Goal: Navigation & Orientation: Find specific page/section

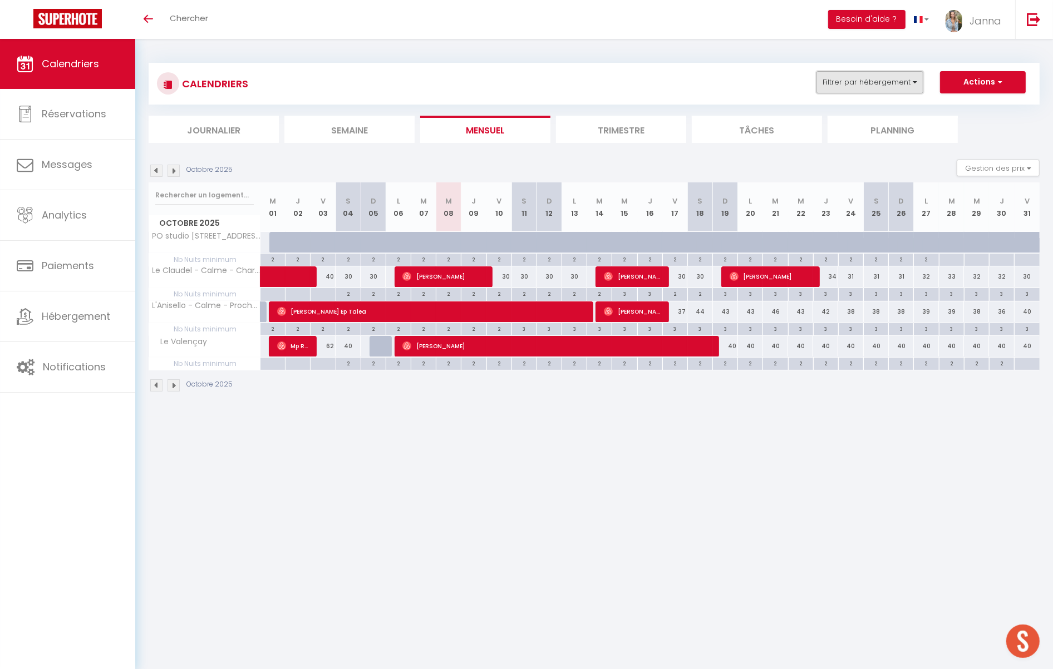
click at [867, 81] on button "Filtrer par hébergement" at bounding box center [869, 82] width 107 height 22
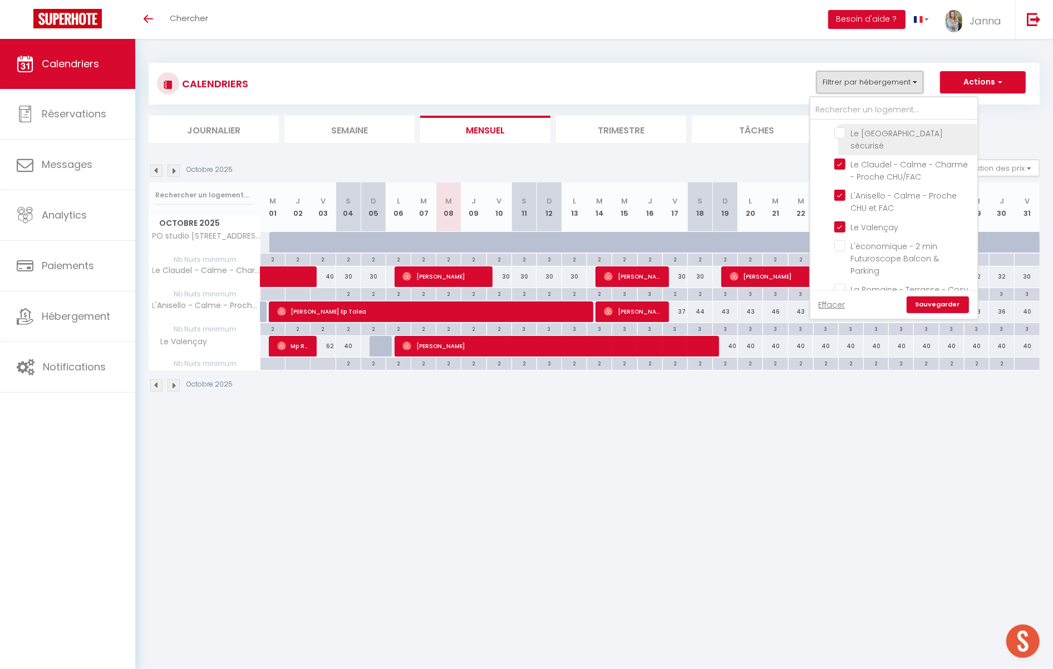
scroll to position [1577, 0]
click at [845, 173] on input "Le Claudel - Calme - Charme - Proche CHU/FAC" at bounding box center [903, 178] width 139 height 11
checkbox input "false"
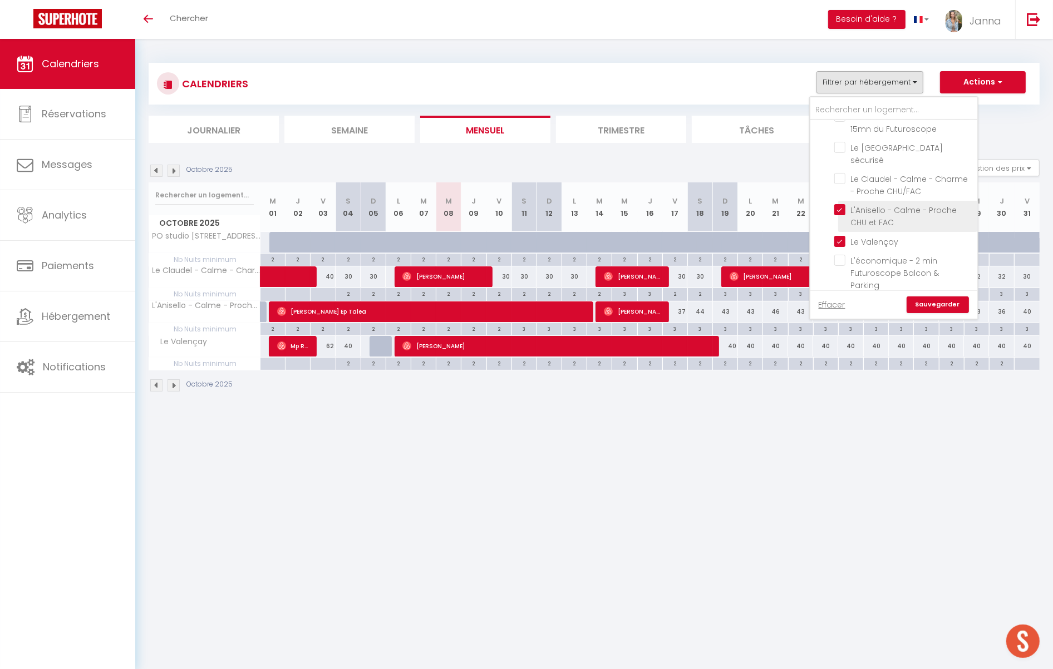
checkbox input "false"
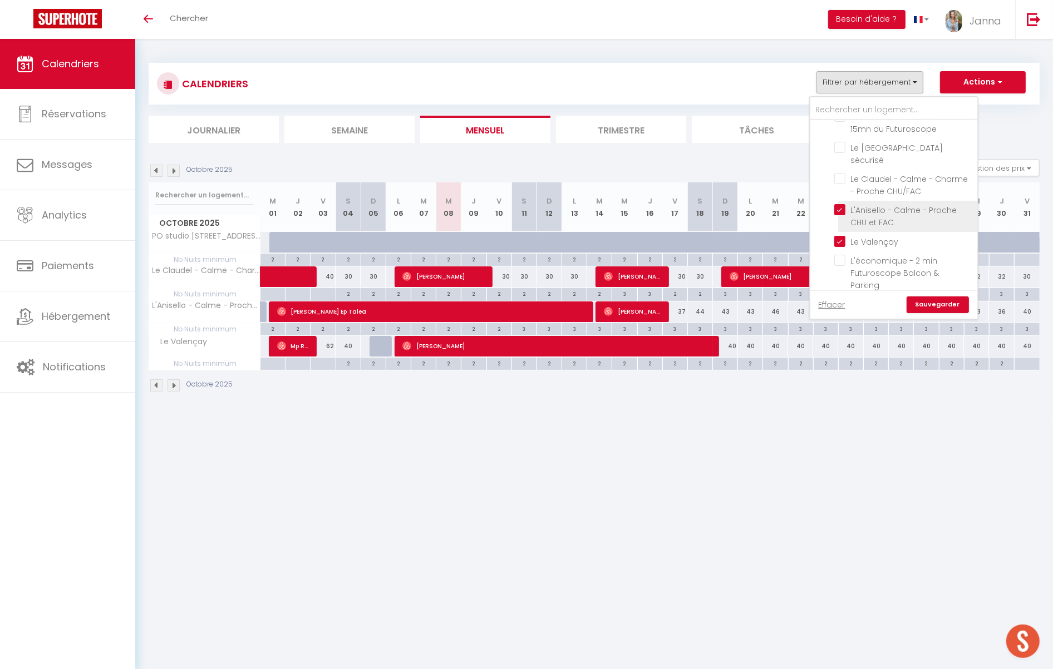
checkbox input "false"
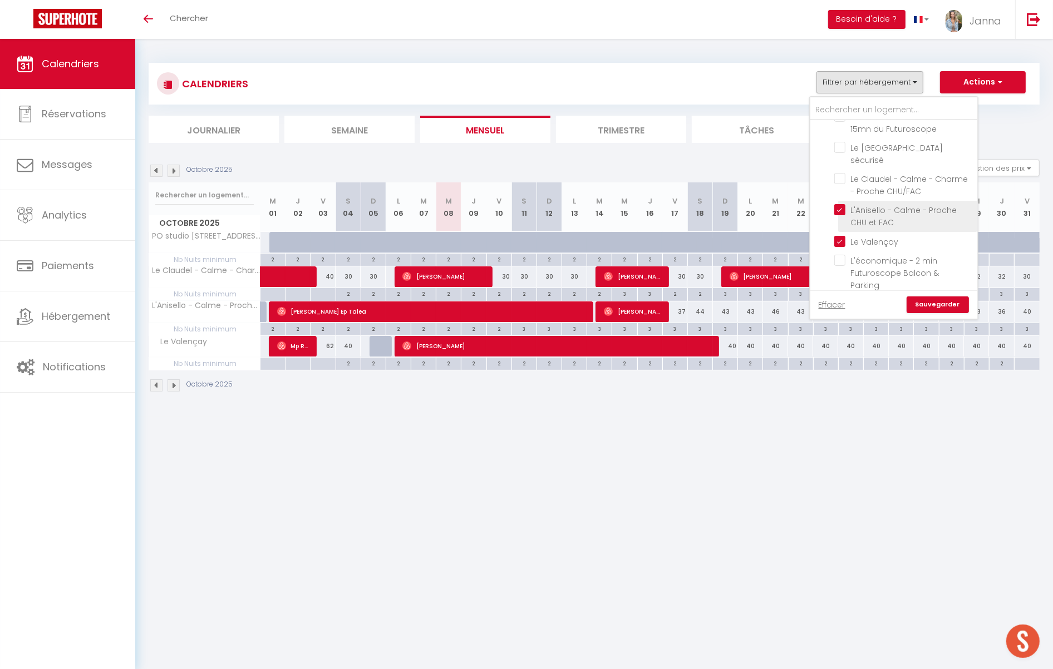
checkbox input "false"
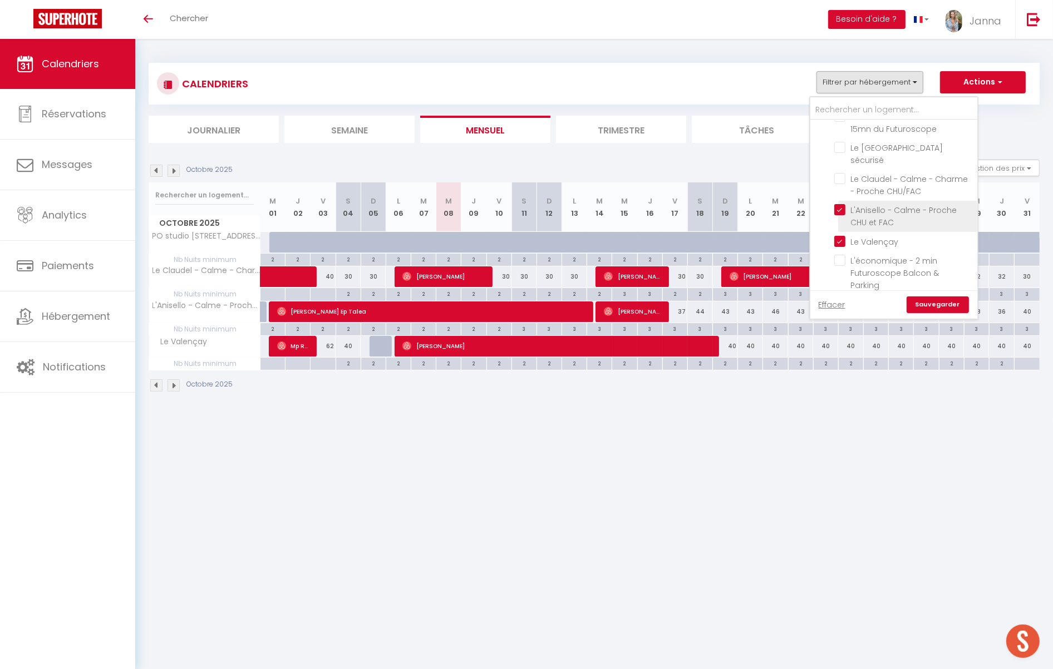
checkbox input "false"
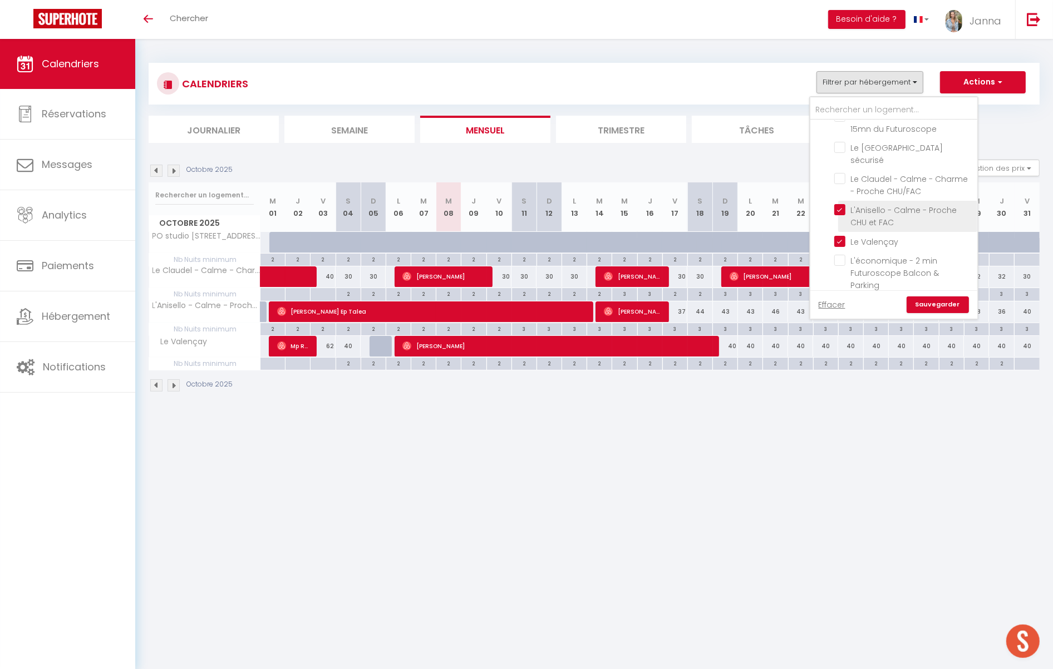
checkbox input "false"
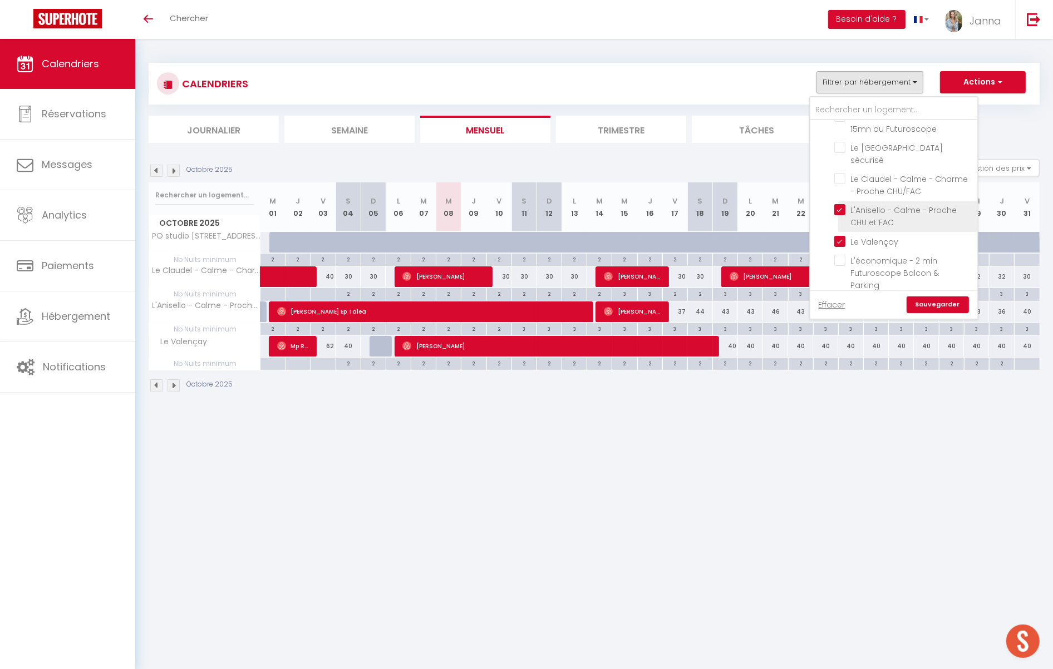
checkbox input "false"
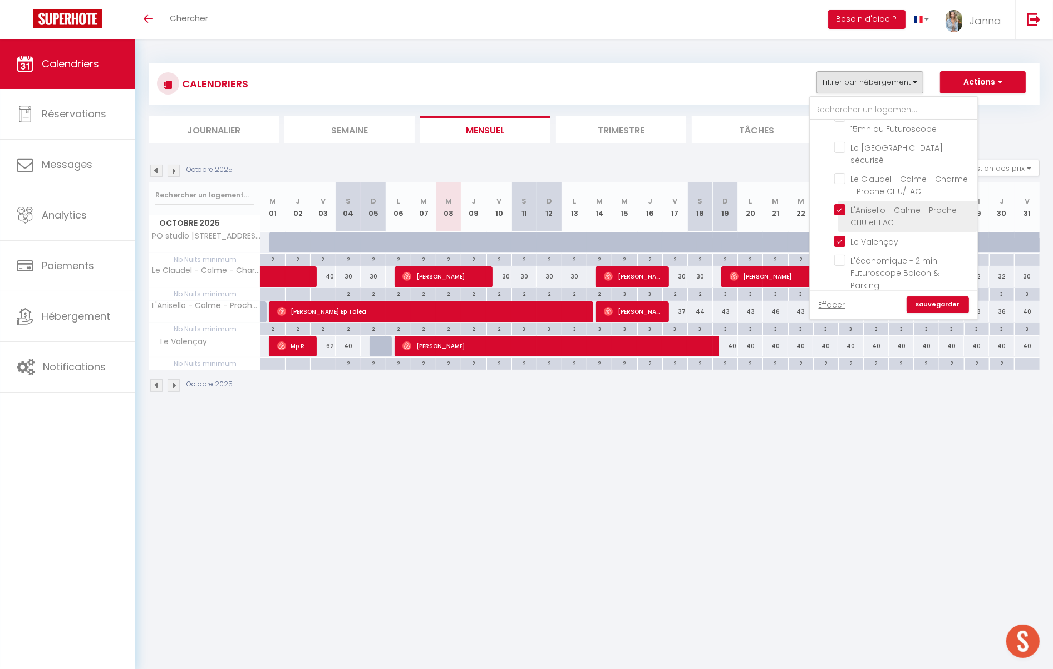
checkbox input "false"
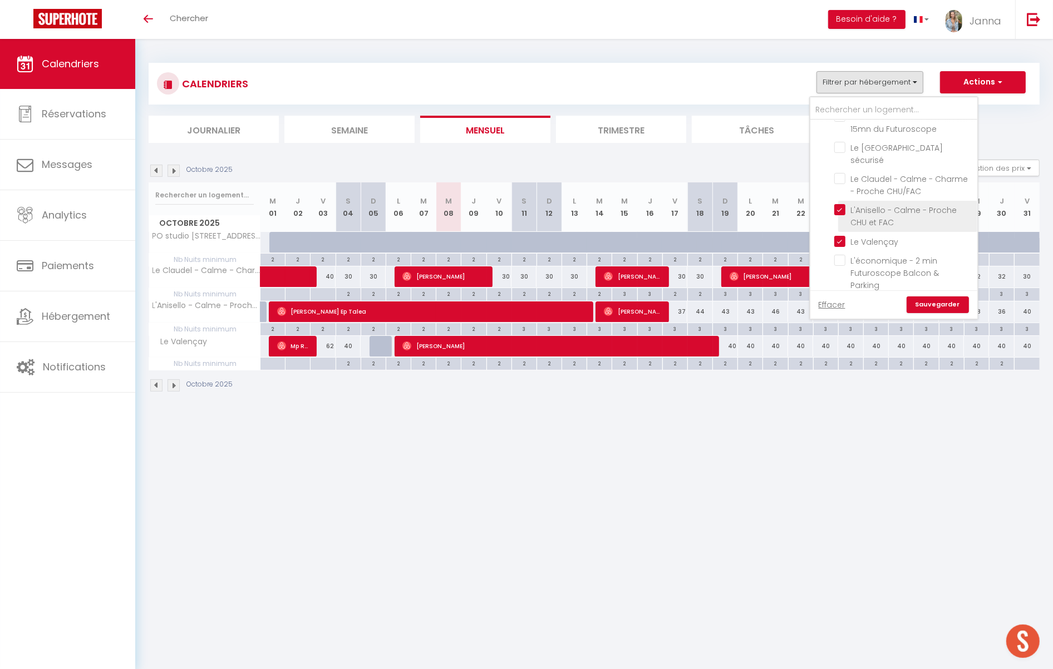
checkbox input "false"
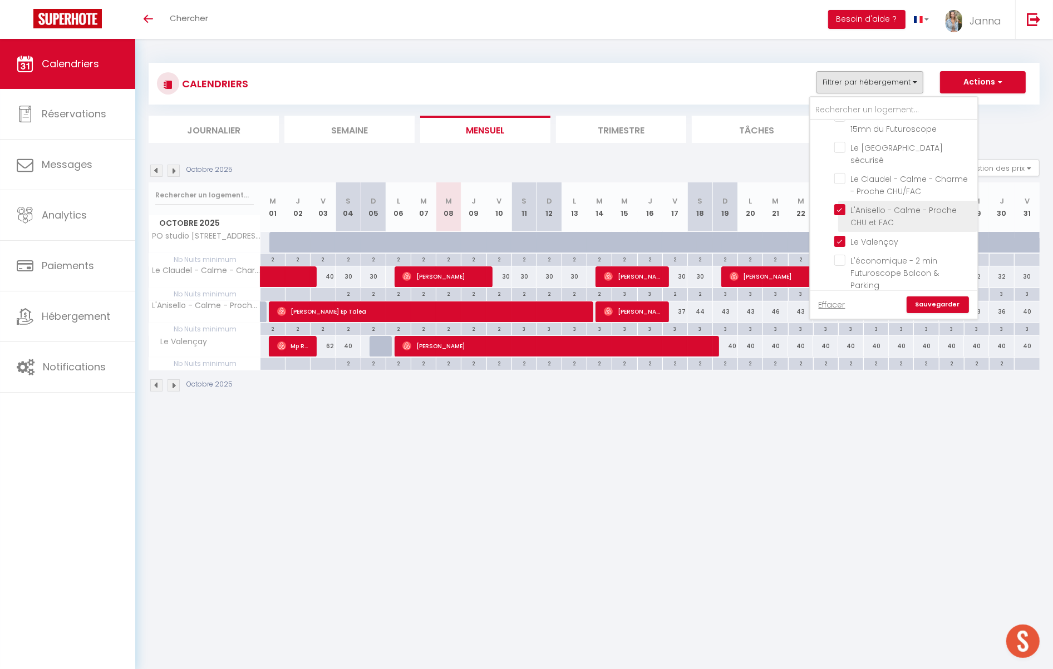
checkbox input "false"
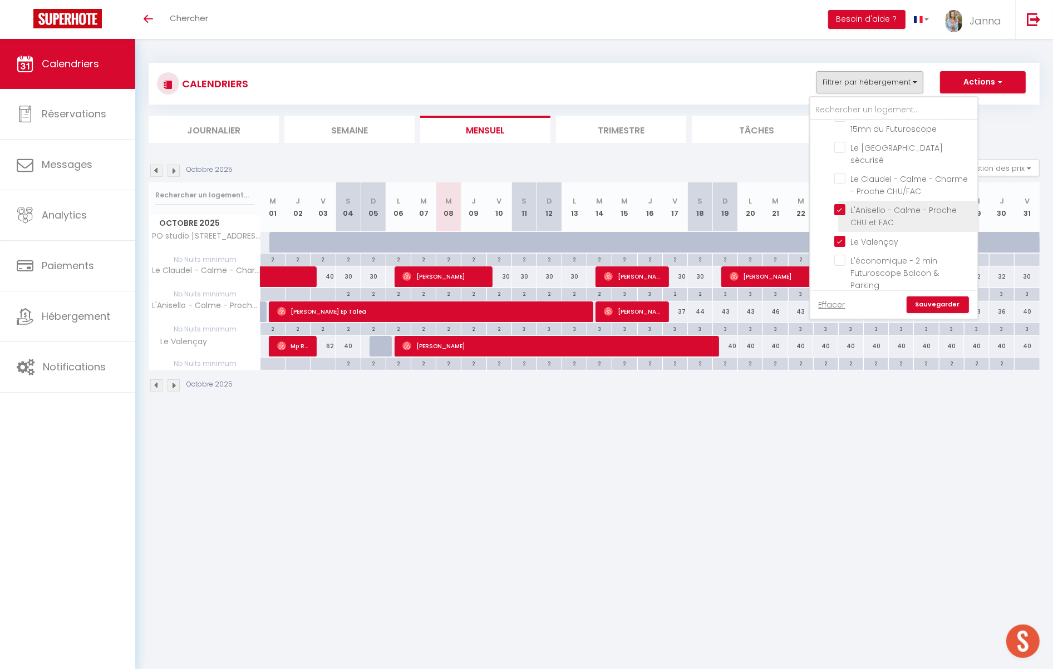
checkbox input "false"
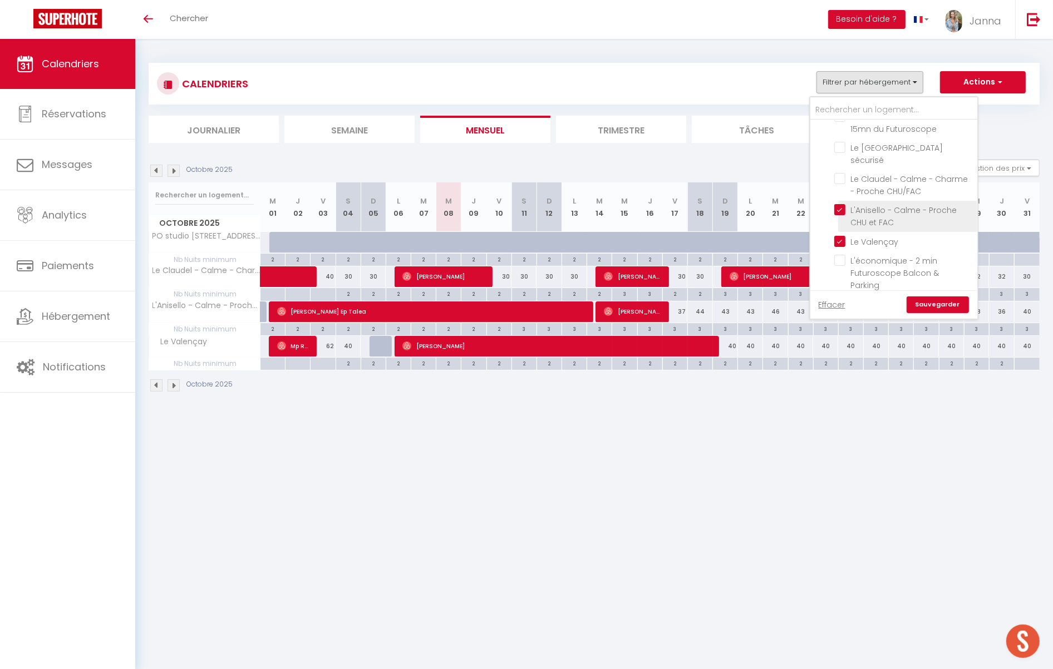
checkbox input "false"
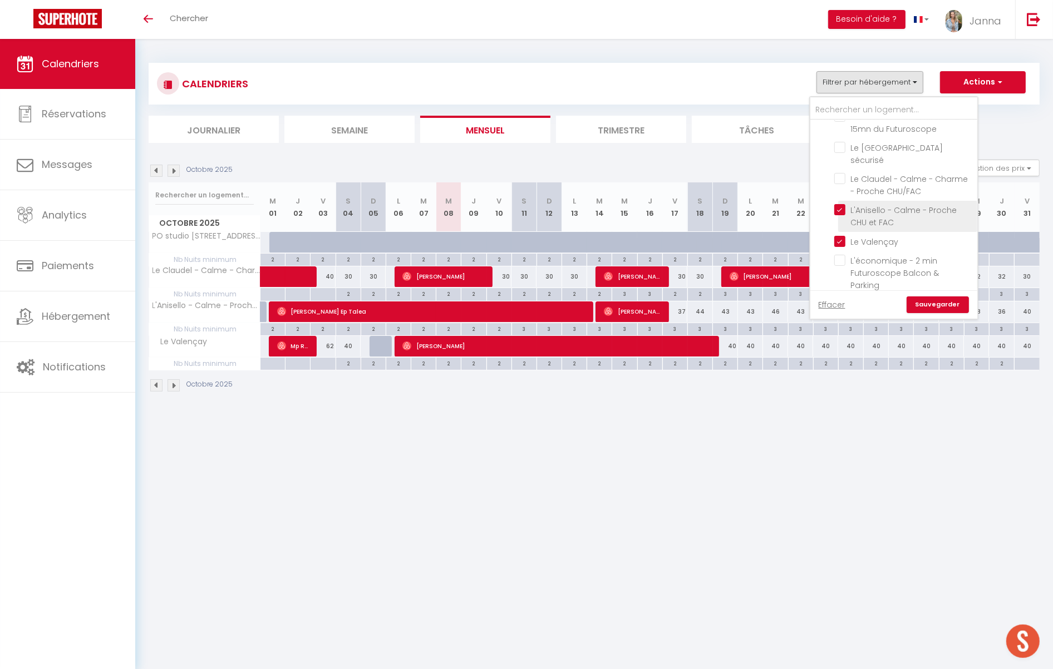
checkbox input "false"
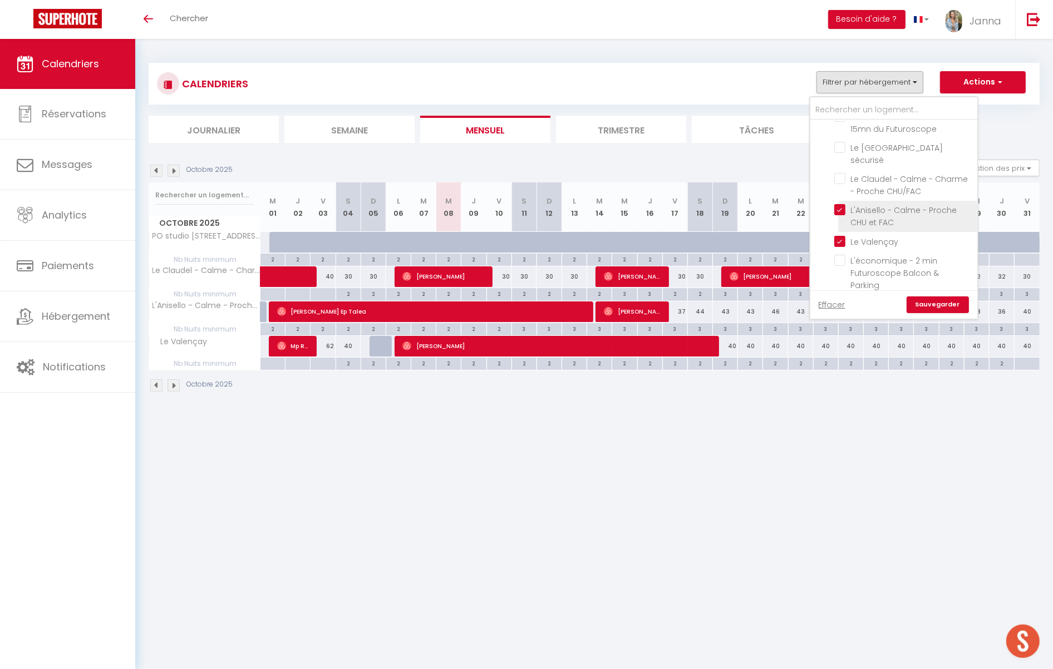
checkbox input "false"
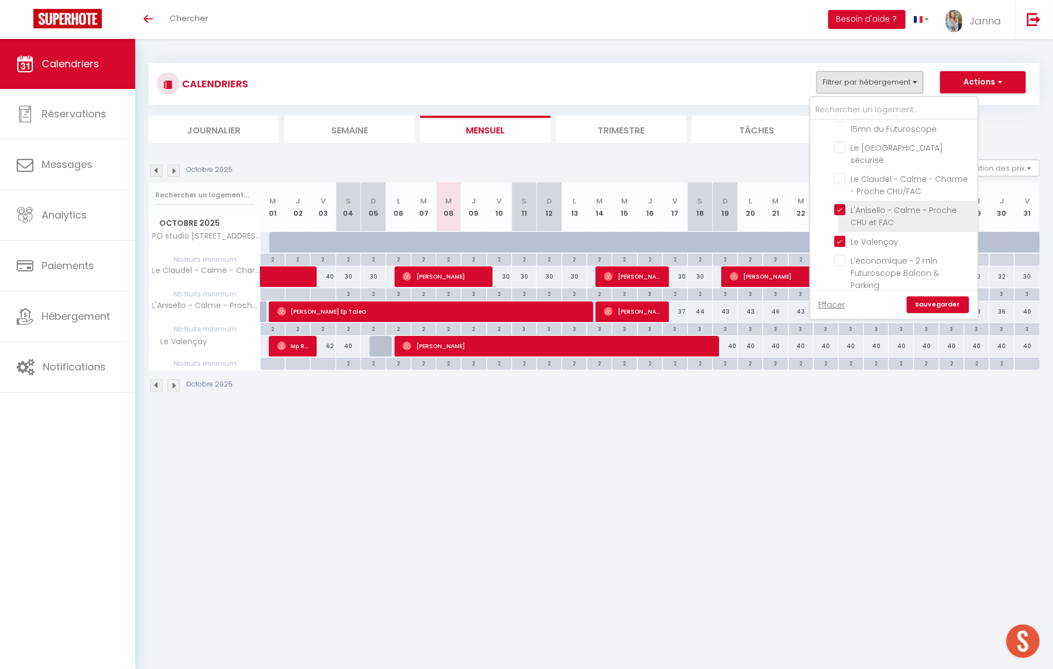
checkbox input "false"
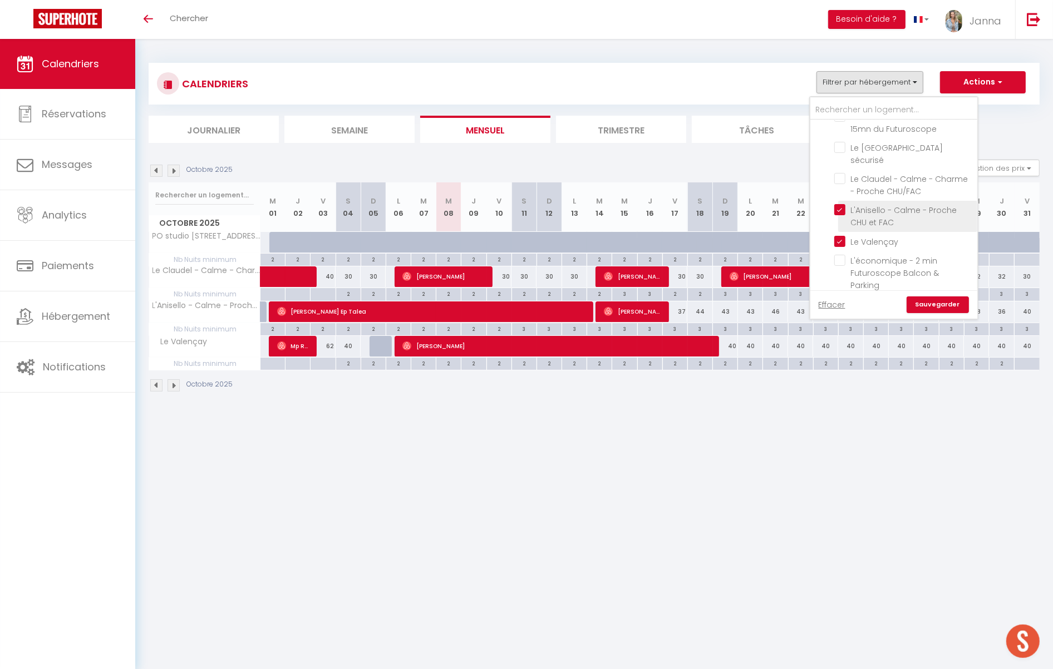
checkbox input "false"
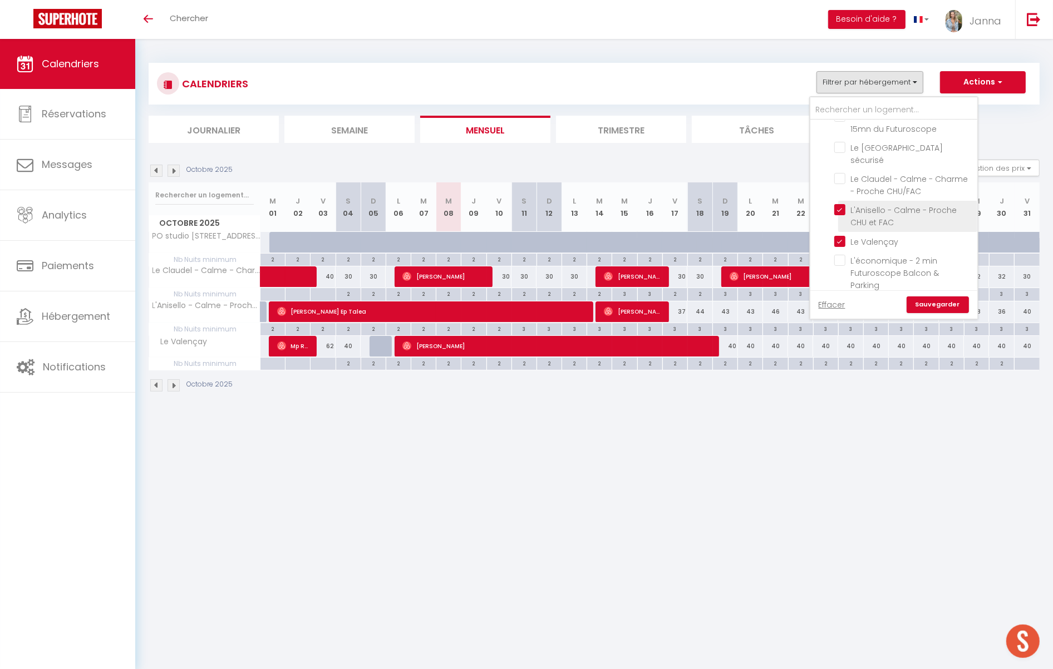
checkbox input "false"
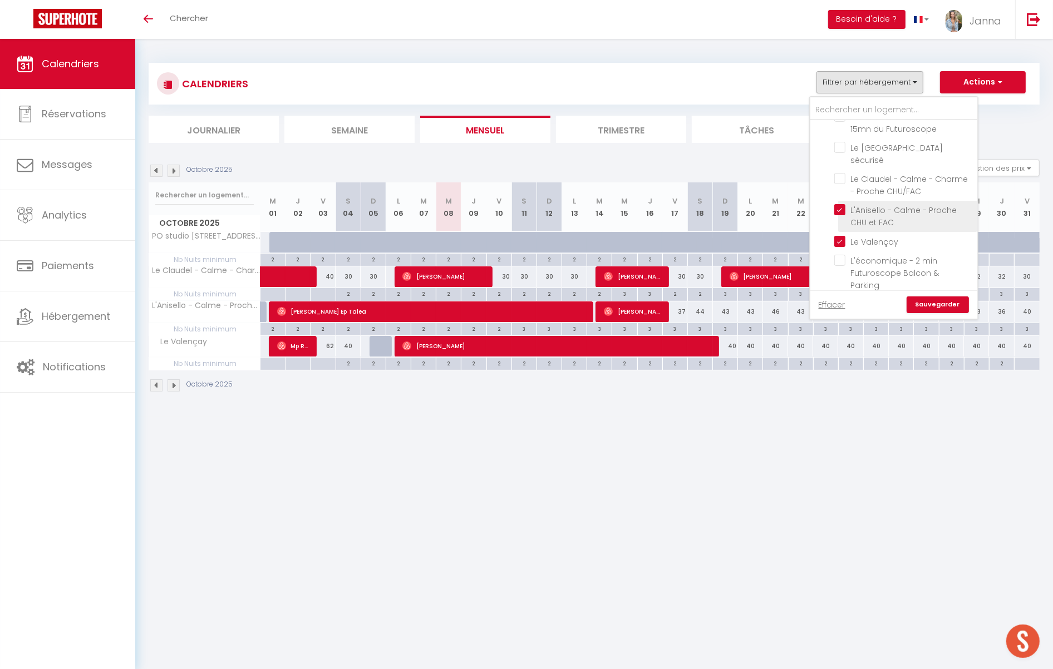
checkbox input "false"
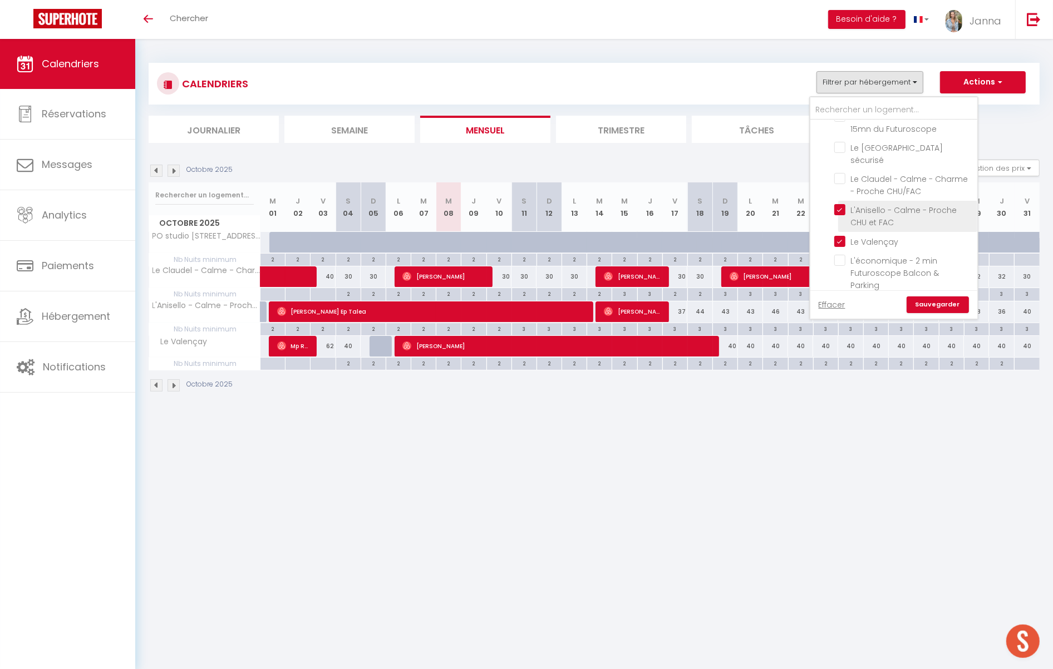
checkbox input "false"
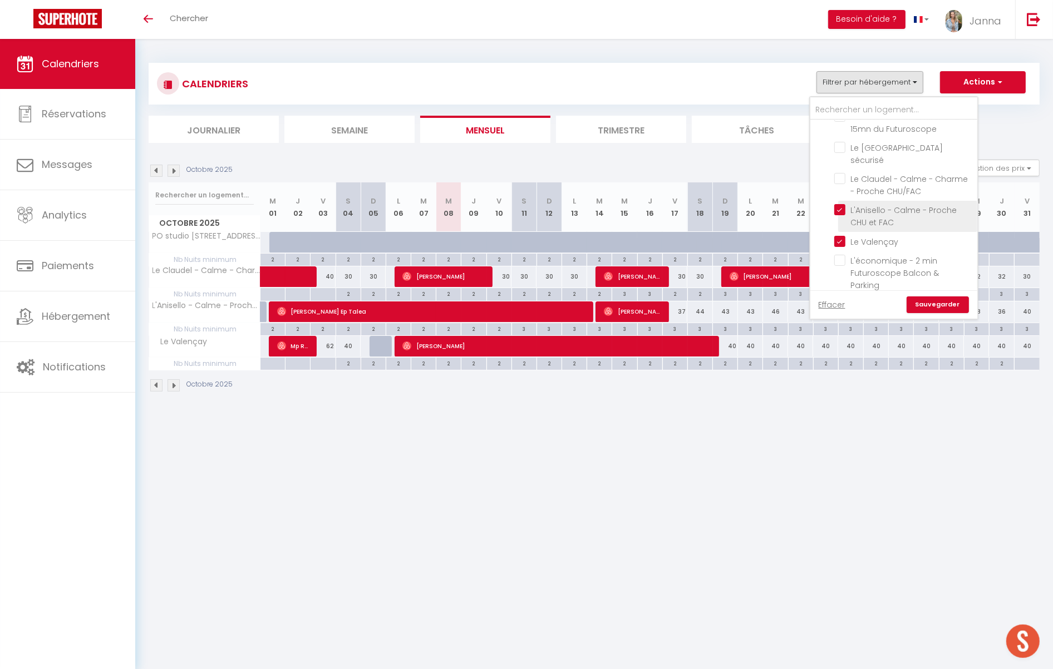
checkbox input "false"
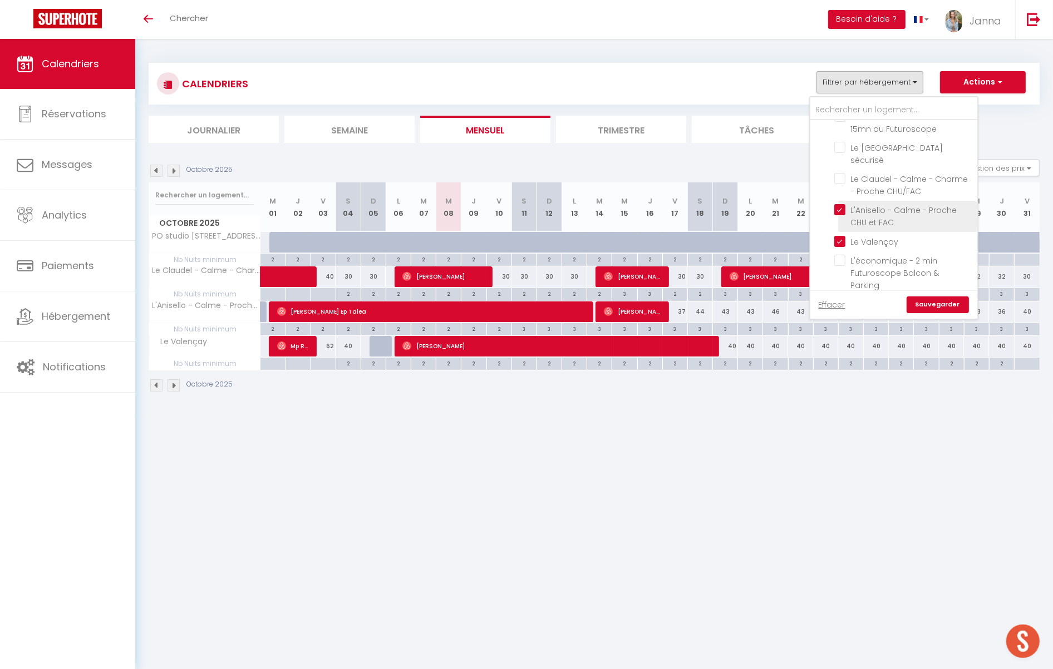
checkbox input "false"
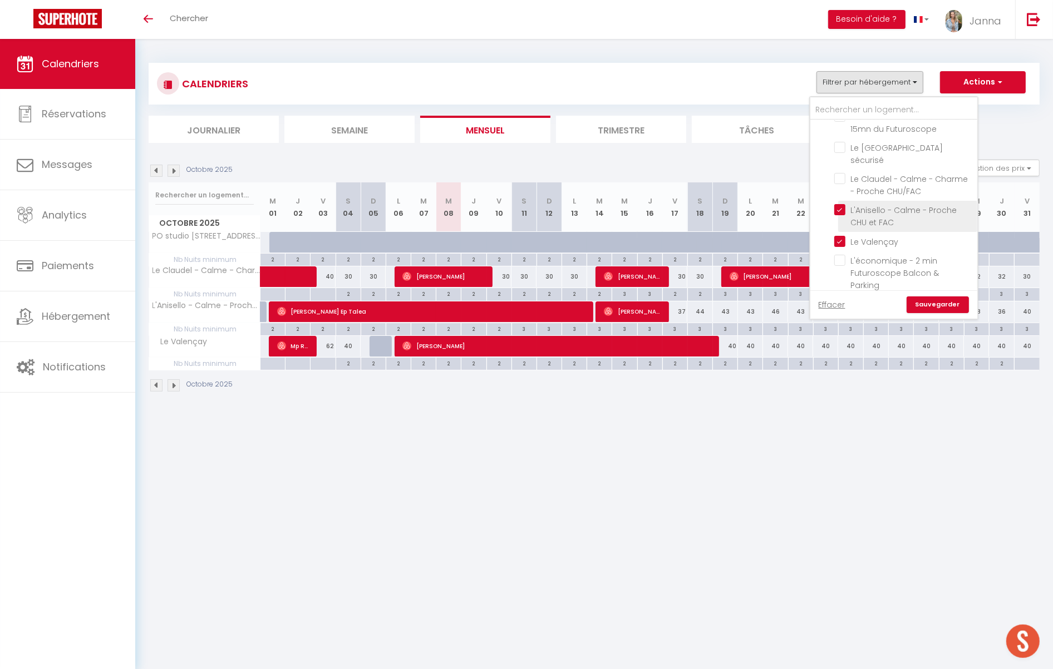
checkbox input "false"
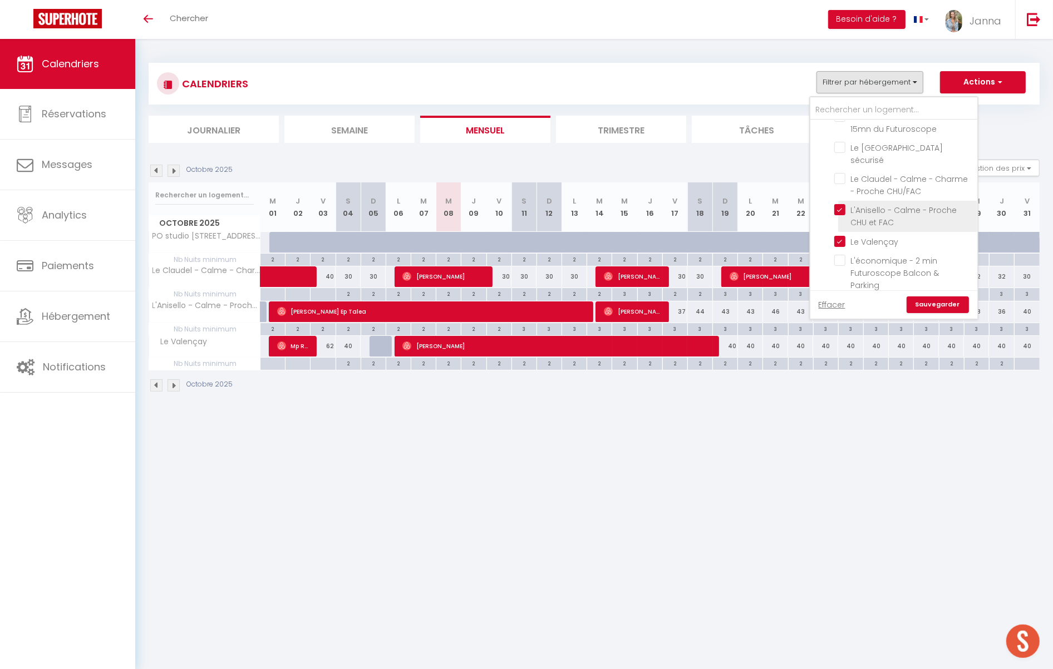
checkbox input "false"
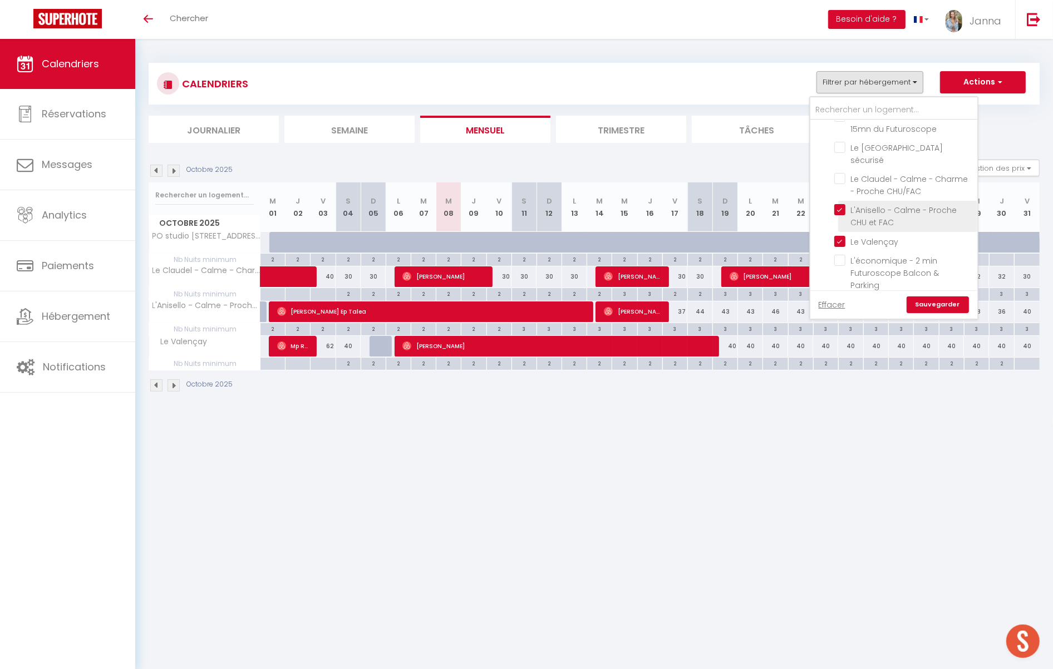
checkbox input "false"
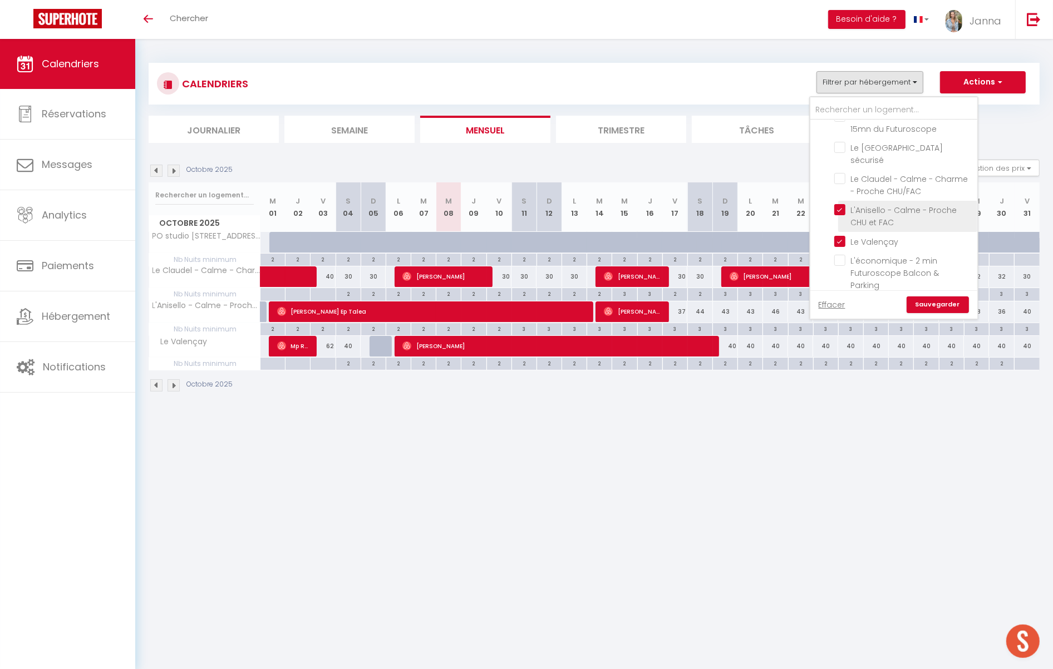
checkbox input "false"
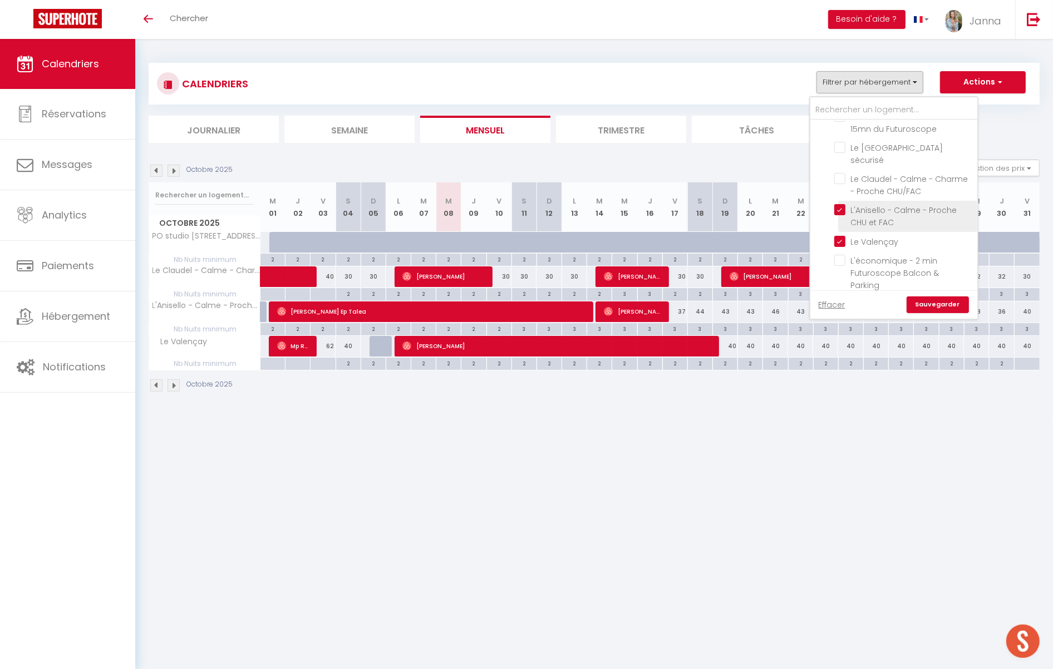
checkbox input "false"
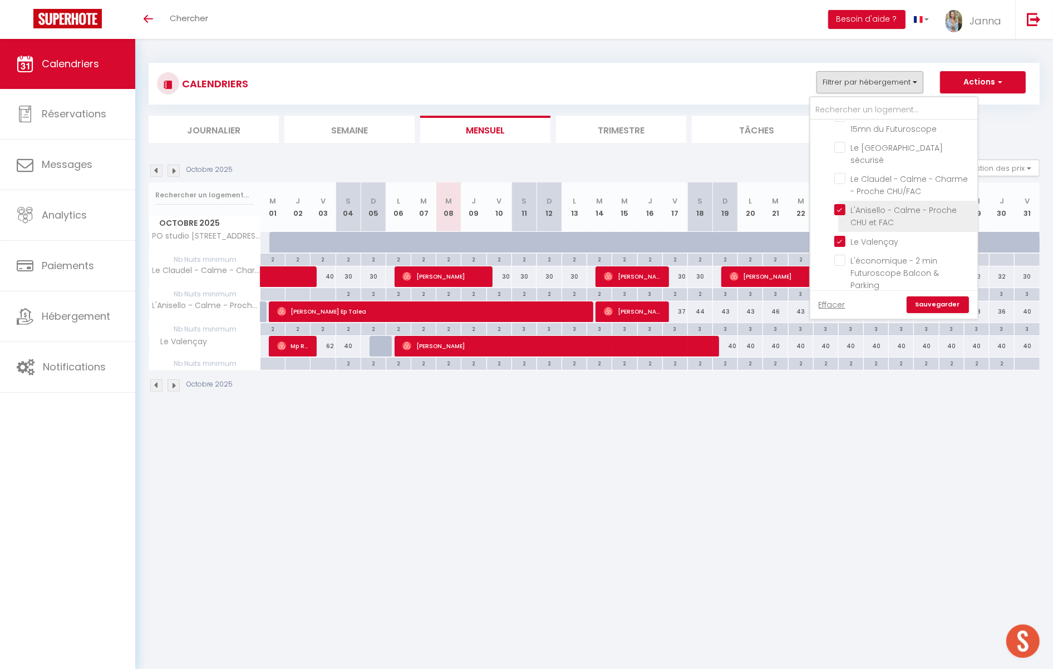
checkbox input "false"
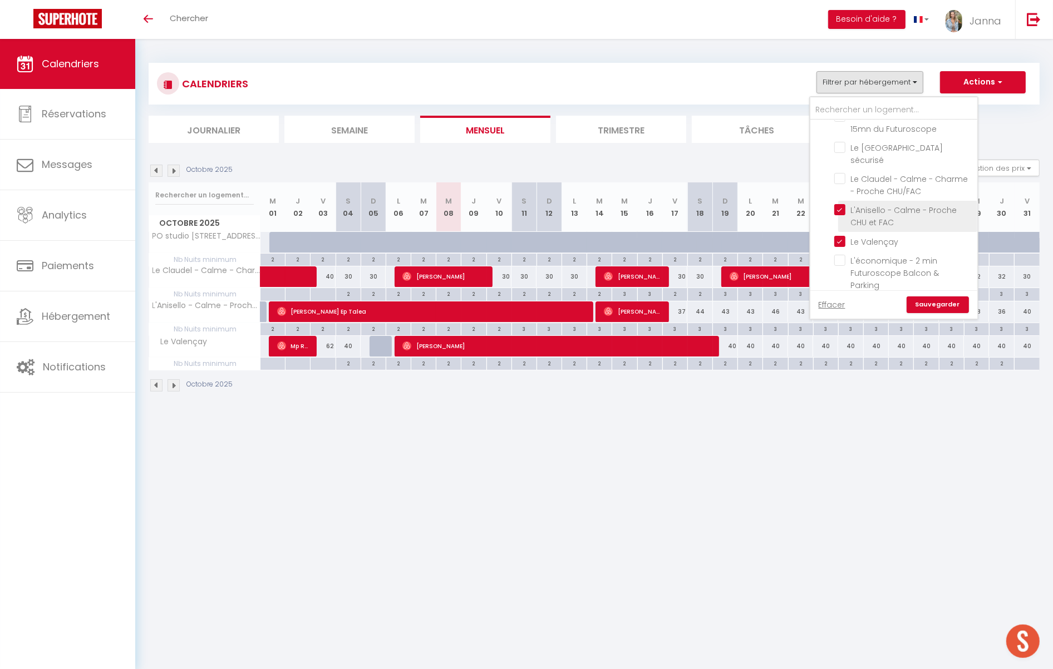
checkbox input "false"
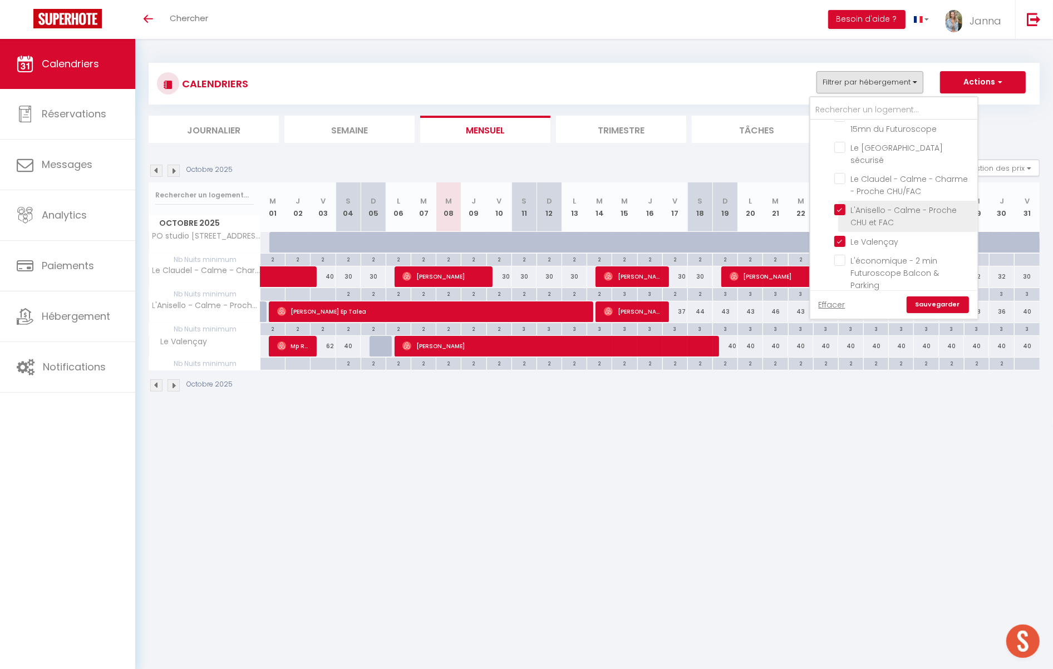
checkbox input "false"
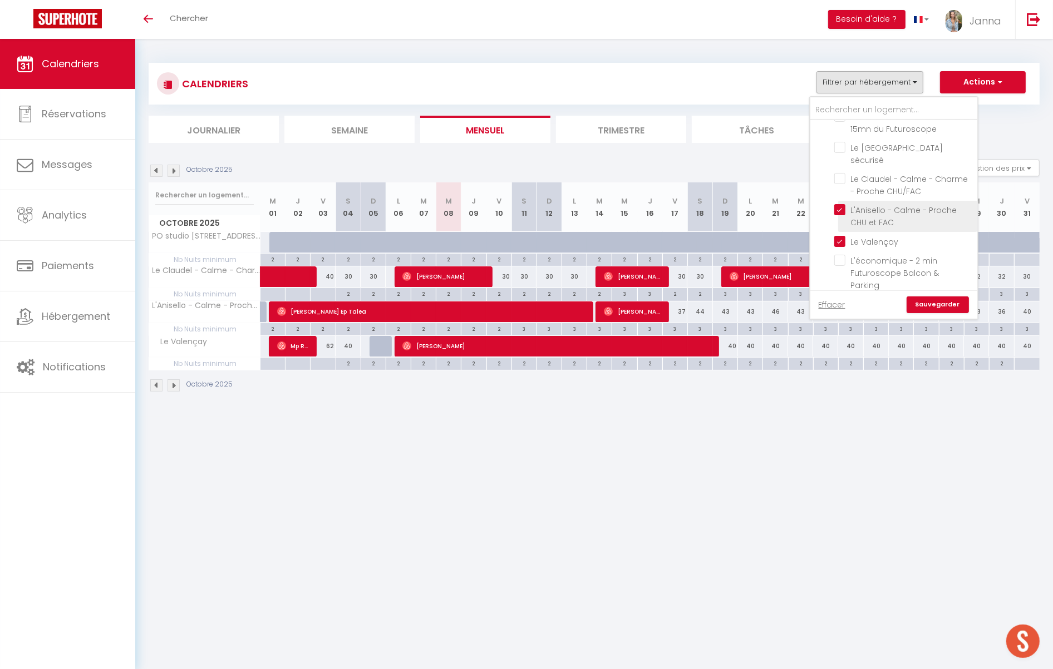
checkbox input "false"
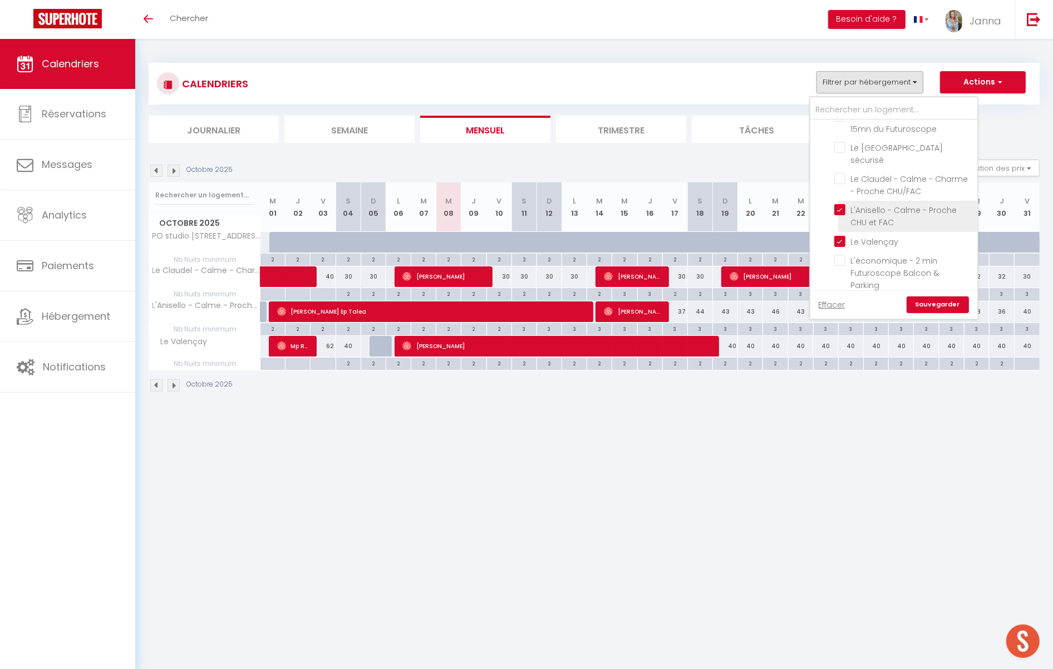
checkbox input "false"
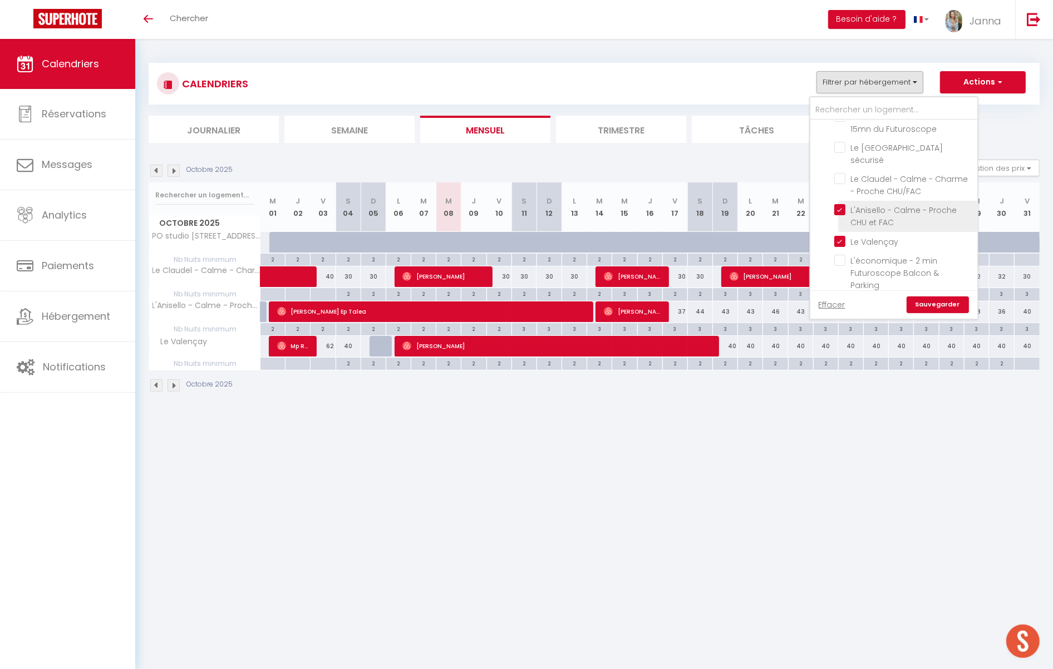
checkbox input "false"
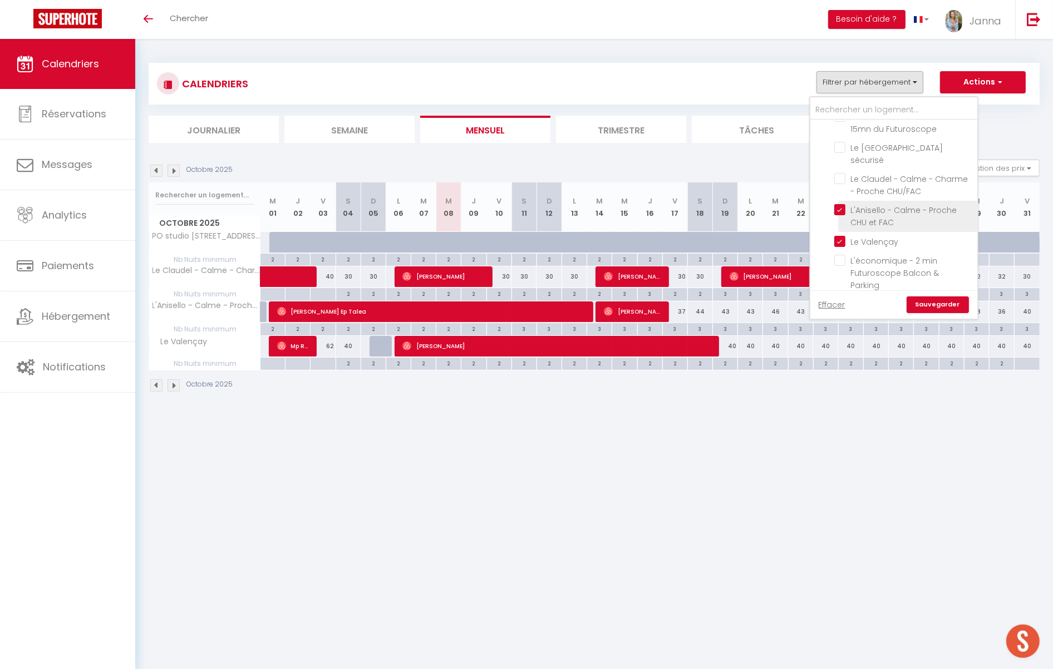
checkbox input "false"
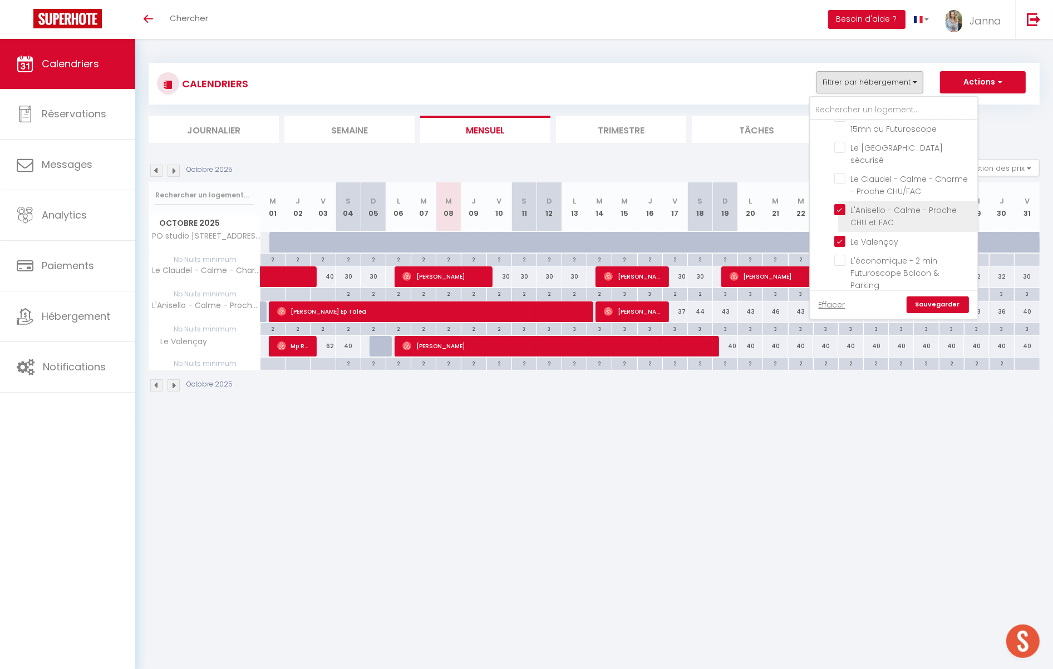
checkbox input "false"
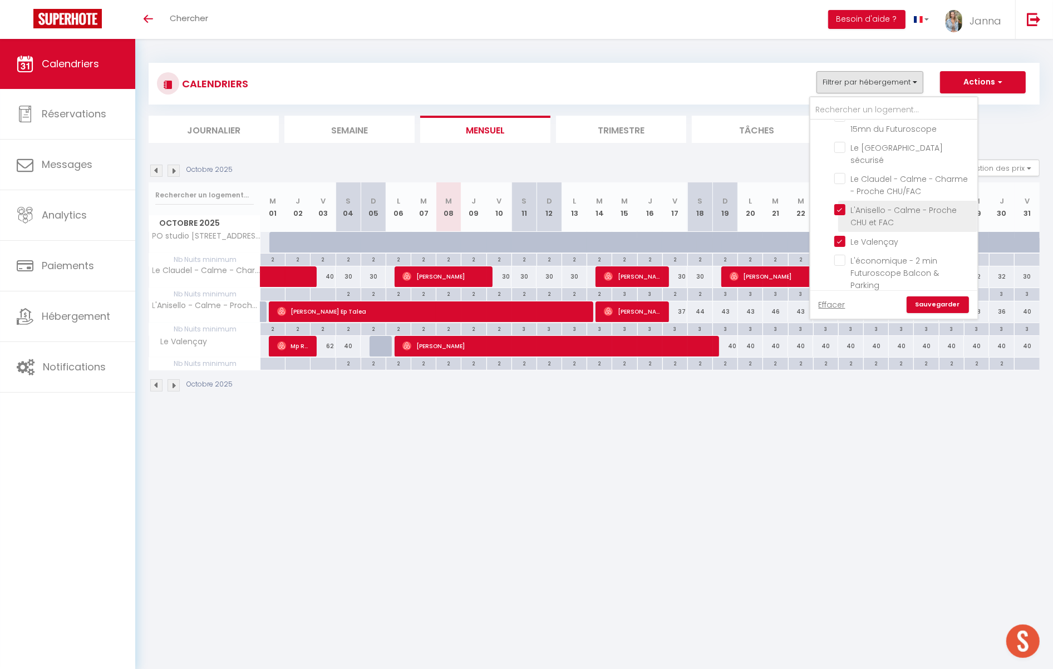
checkbox input "false"
click at [846, 201] on li "L'Anisello - Calme - Proche CHU et FAC" at bounding box center [907, 216] width 139 height 31
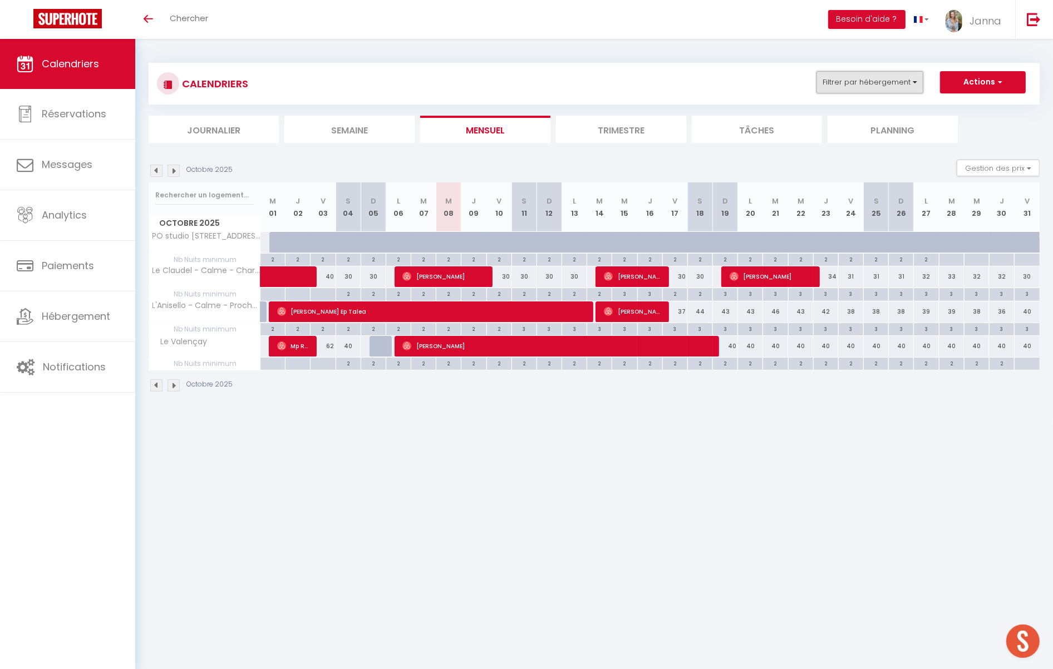
click at [868, 80] on button "Filtrer par hébergement" at bounding box center [869, 82] width 107 height 22
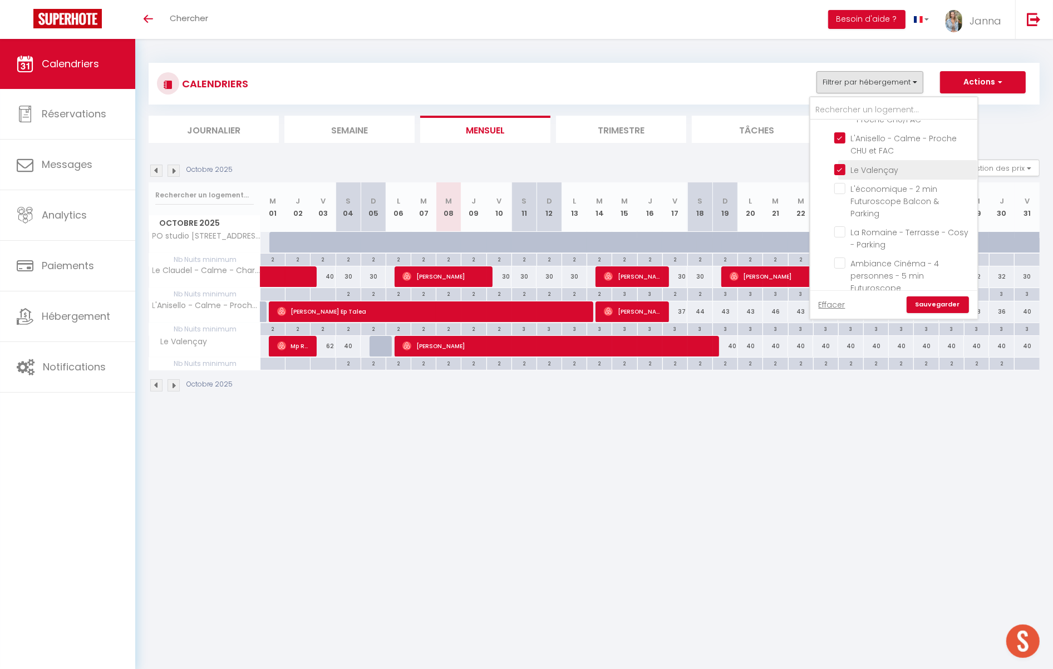
click at [842, 164] on input "Le Valençay" at bounding box center [903, 169] width 139 height 11
checkbox input "false"
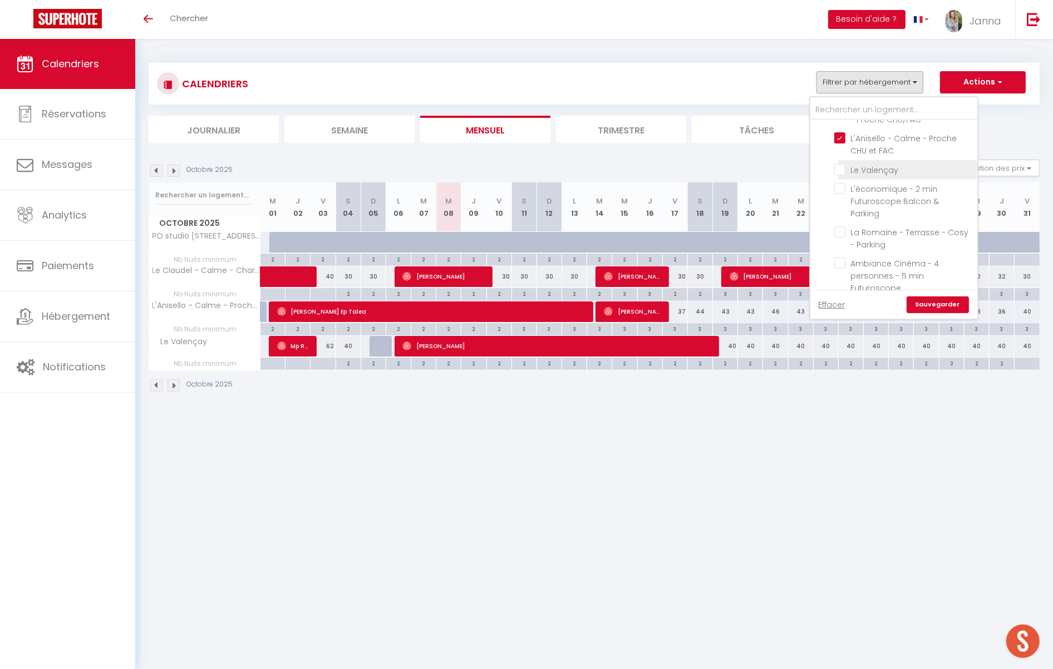
checkbox input "false"
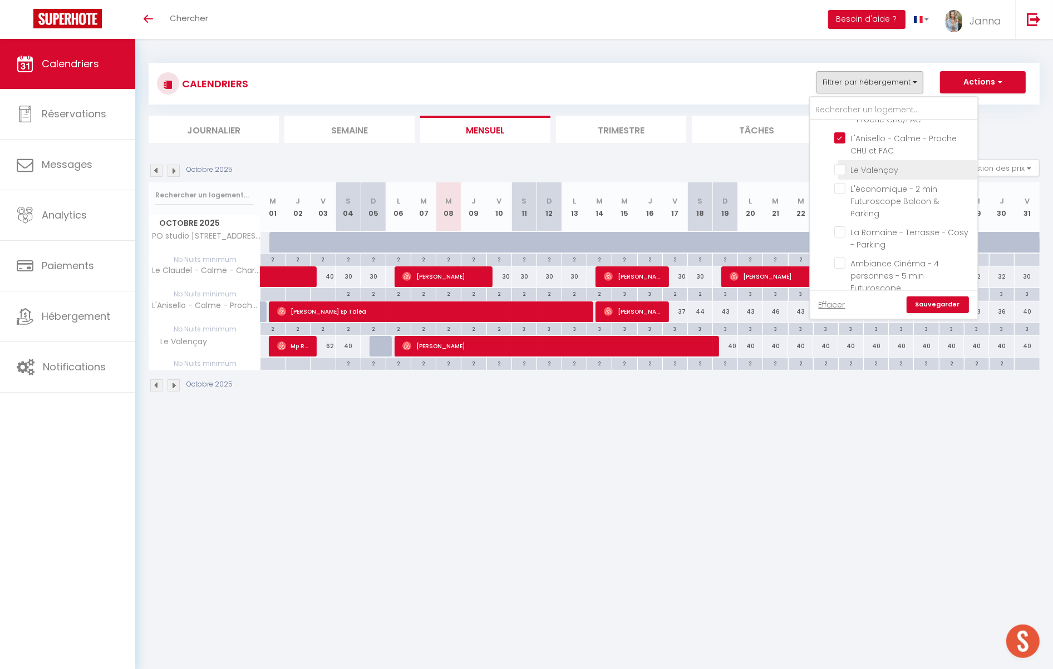
checkbox input "false"
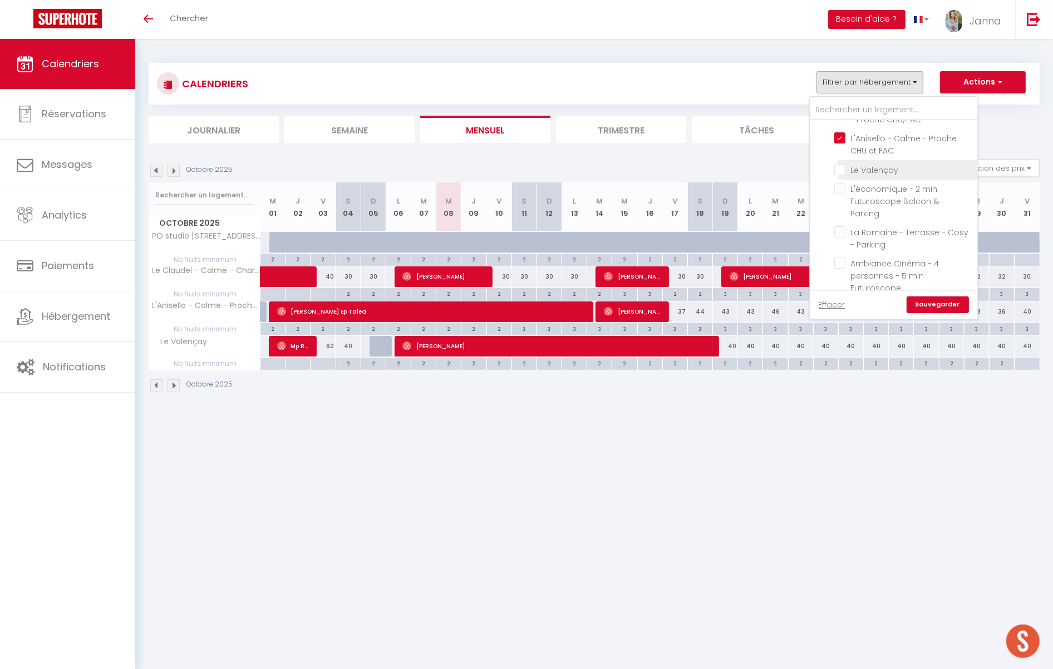
checkbox input "false"
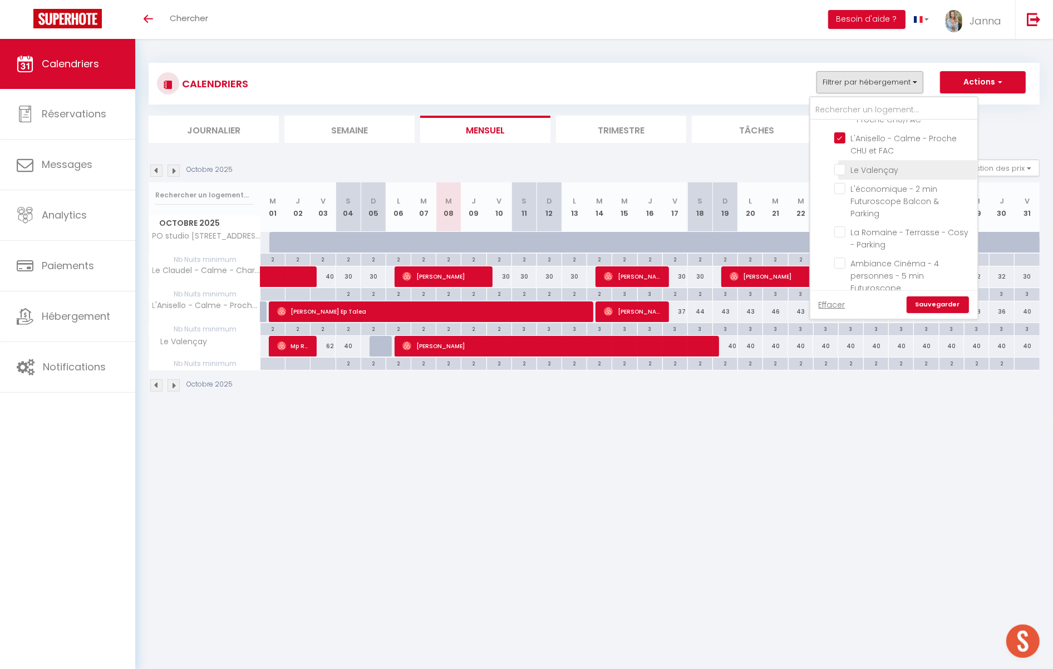
checkbox input "false"
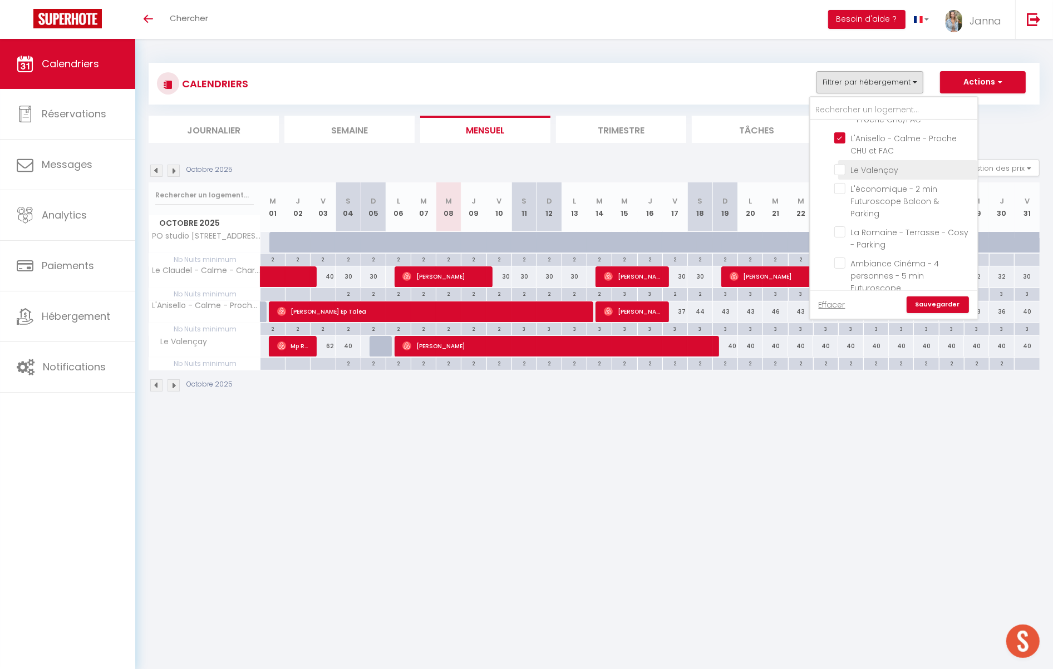
checkbox input "false"
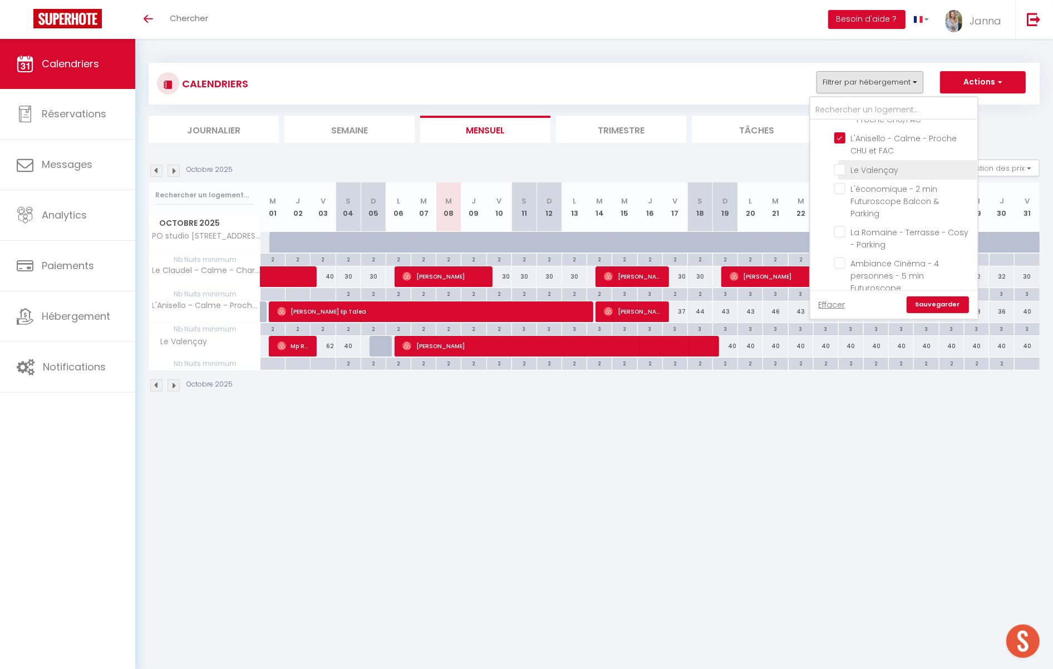
checkbox input "false"
click at [842, 191] on input "L'Anisello - Calme - Proche CHU et FAC" at bounding box center [903, 196] width 139 height 11
click at [852, 109] on input "text" at bounding box center [893, 110] width 167 height 20
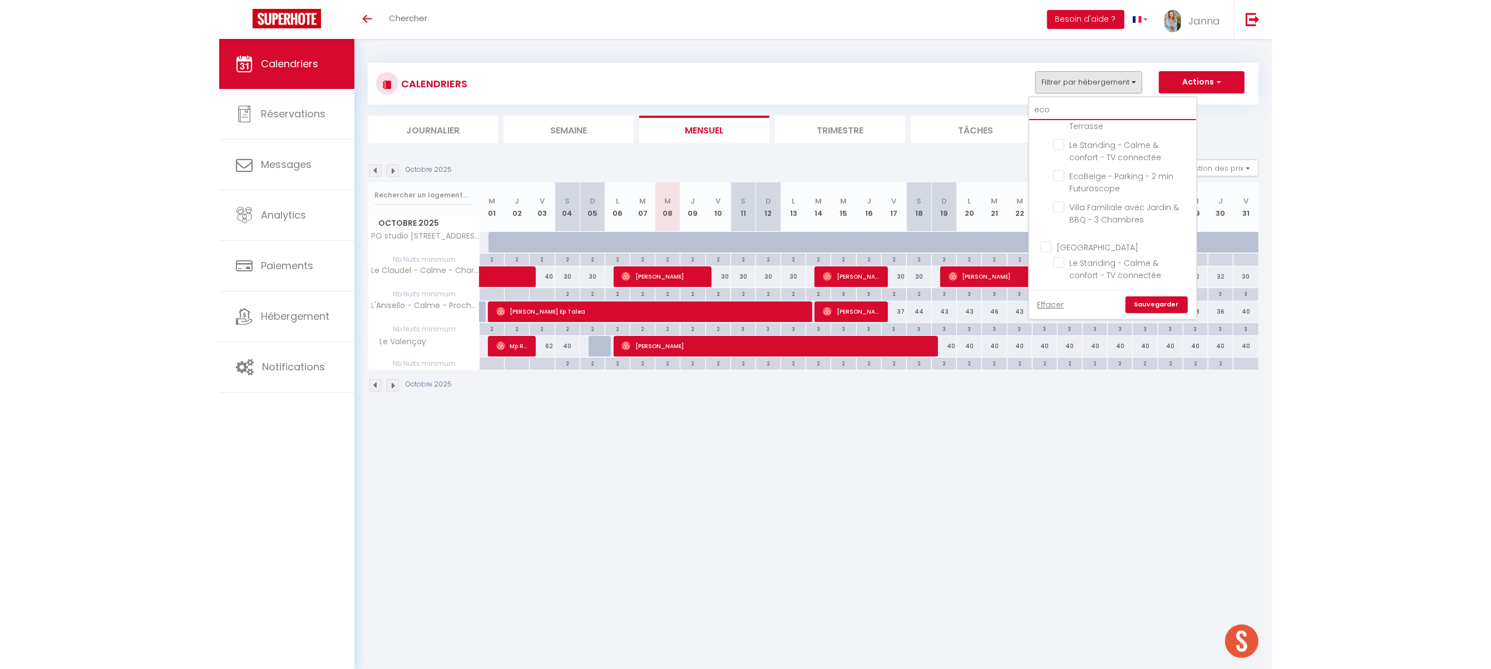
scroll to position [0, 0]
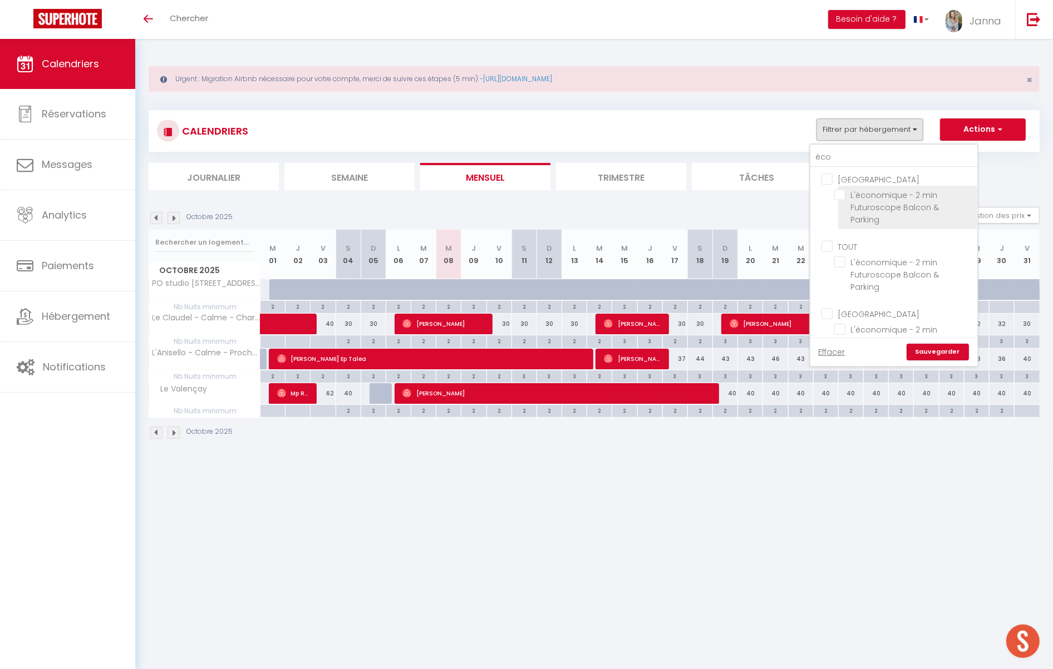
click at [842, 198] on input "L'économique - 2 min Futuroscope Balcon & Parking" at bounding box center [903, 194] width 139 height 11
click at [841, 162] on input "éco" at bounding box center [893, 157] width 167 height 20
click at [842, 195] on input "Ambiance Cinéma - 4 personnes - 5 min Futuroscope" at bounding box center [903, 194] width 139 height 11
click at [945, 347] on link "Sauvegarder" at bounding box center [937, 352] width 62 height 17
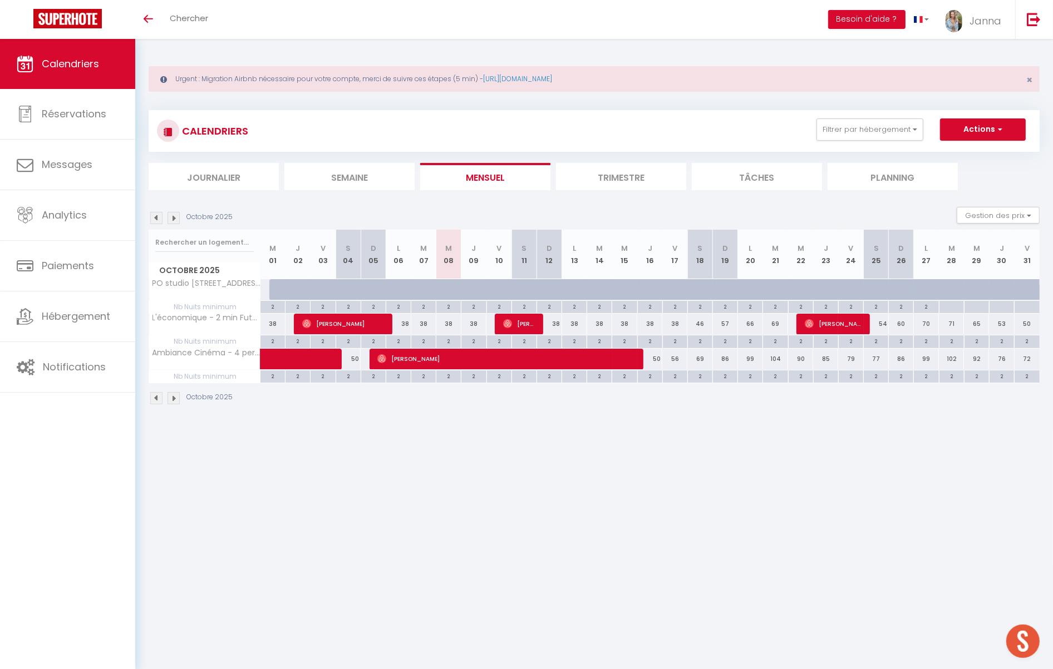
click at [157, 218] on img at bounding box center [156, 218] width 12 height 12
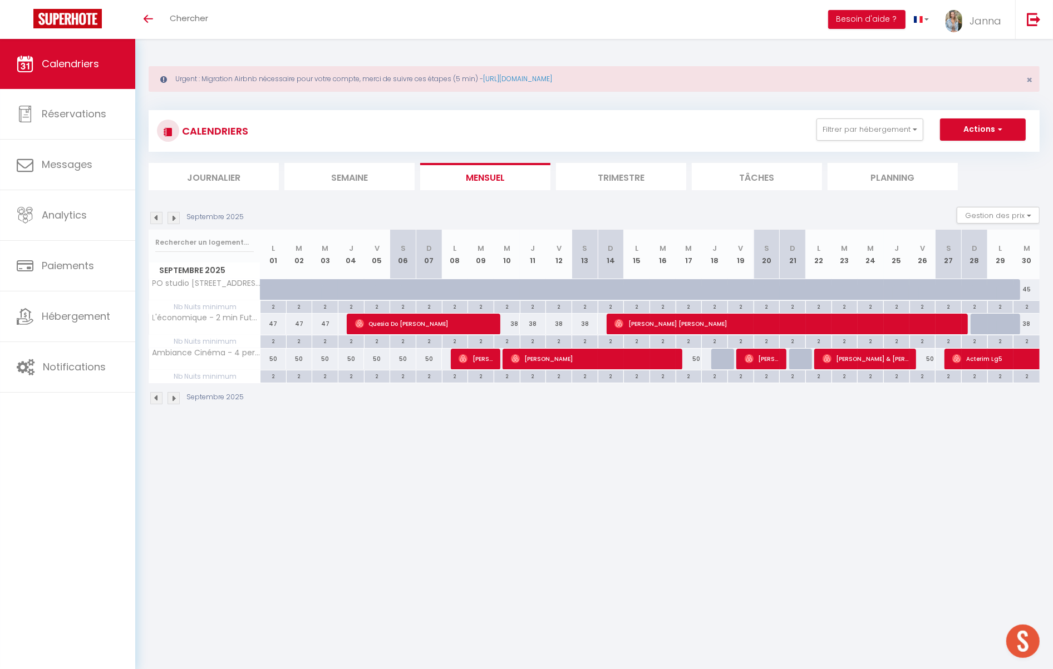
click at [157, 218] on img at bounding box center [156, 218] width 12 height 12
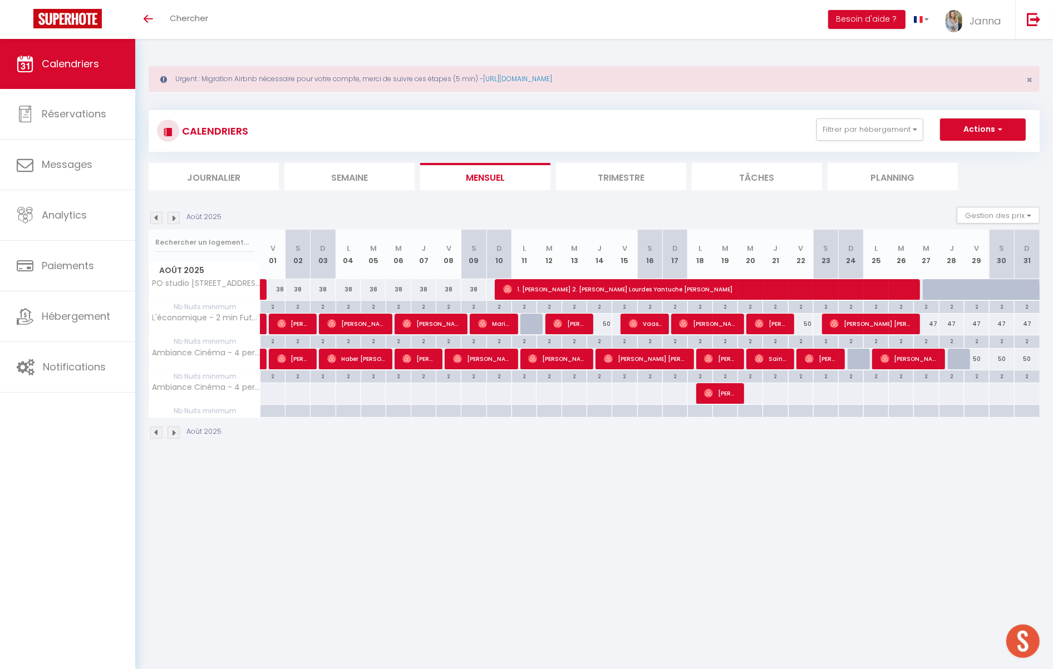
click at [157, 224] on img at bounding box center [156, 218] width 12 height 12
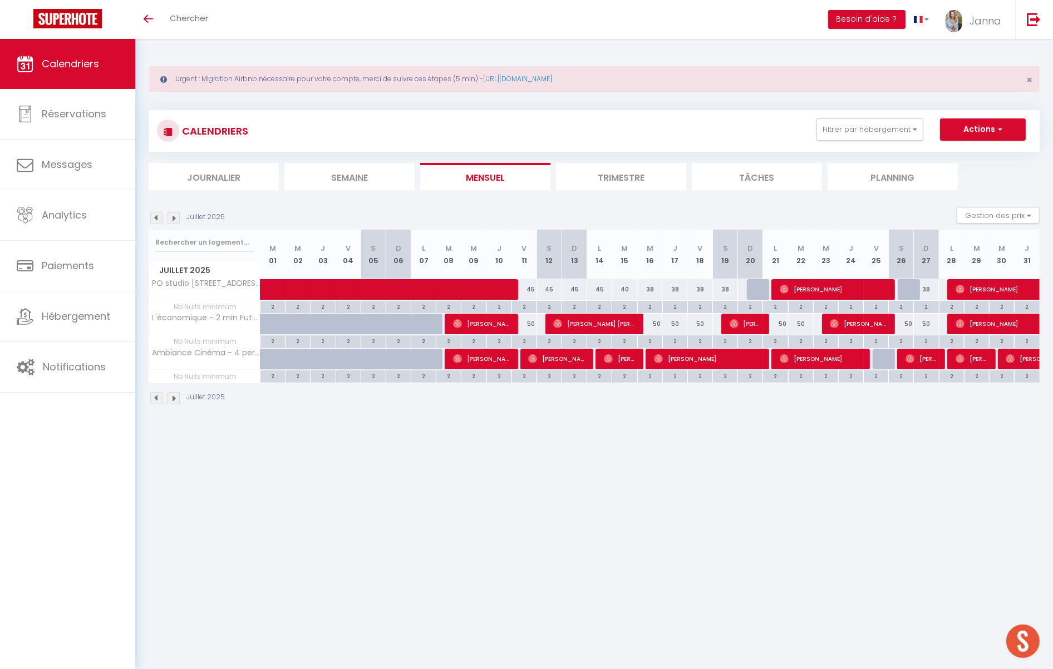
click at [175, 218] on img at bounding box center [173, 218] width 12 height 12
